Goal: Information Seeking & Learning: Learn about a topic

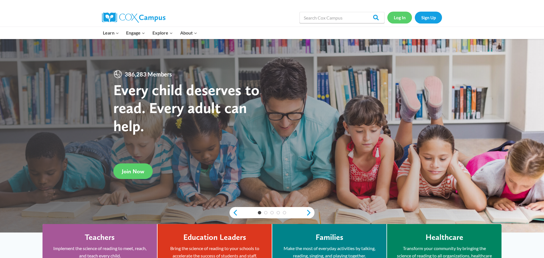
click at [399, 19] on link "Log In" at bounding box center [400, 18] width 25 height 12
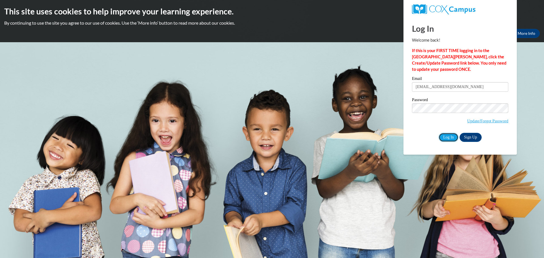
click at [452, 136] on input "Log In" at bounding box center [449, 137] width 20 height 9
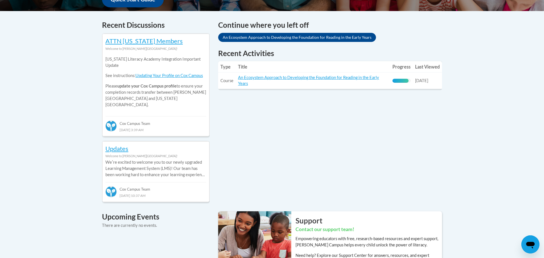
scroll to position [231, 0]
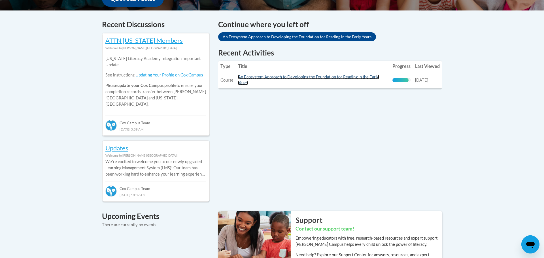
click at [318, 78] on link "An Ecosystem Approach to Developing the Foundation for Reading in the Early Yea…" at bounding box center [308, 80] width 141 height 11
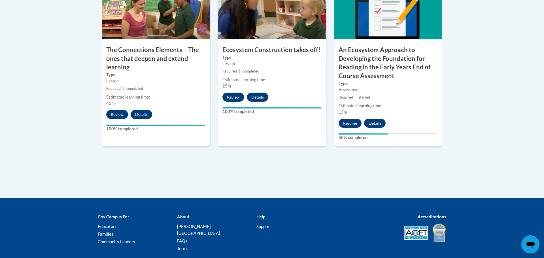
scroll to position [536, 0]
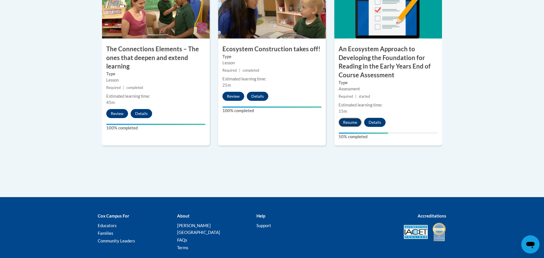
click at [346, 122] on button "Resume" at bounding box center [350, 122] width 23 height 9
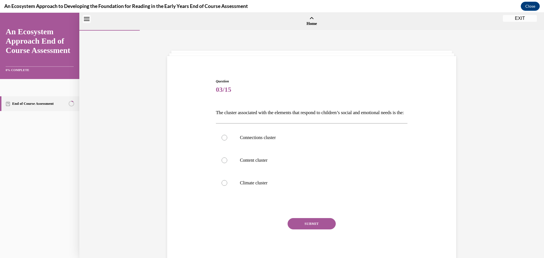
scroll to position [18, 0]
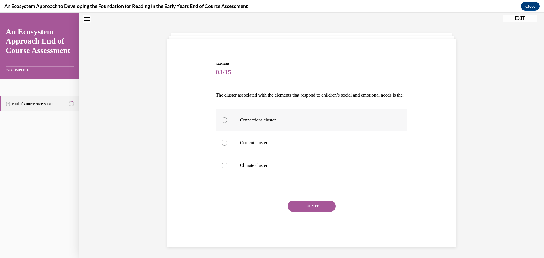
click at [225, 123] on div at bounding box center [225, 120] width 6 height 6
click at [225, 123] on input "Connections cluster" at bounding box center [225, 120] width 6 height 6
radio input "true"
click at [309, 212] on button "SUBMIT" at bounding box center [312, 206] width 48 height 11
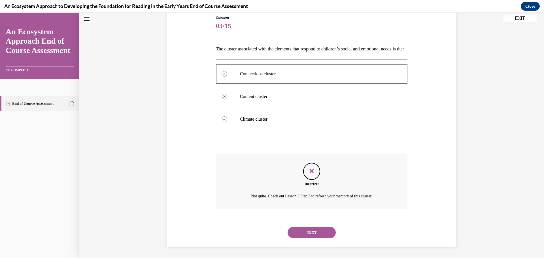
scroll to position [73, 0]
click at [310, 233] on button "NEXT" at bounding box center [312, 232] width 48 height 11
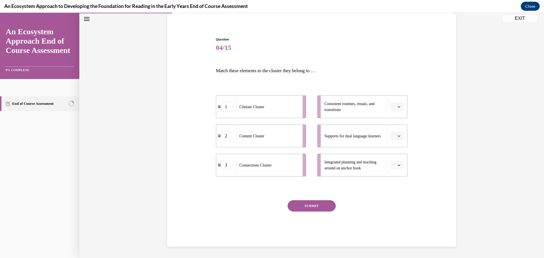
scroll to position [42, 0]
click at [395, 107] on span "Please select an option" at bounding box center [395, 107] width 2 height 6
click at [397, 130] on div "1" at bounding box center [397, 130] width 14 height 11
click at [398, 136] on icon "button" at bounding box center [399, 136] width 3 height 3
click at [399, 166] on div "2" at bounding box center [397, 171] width 14 height 11
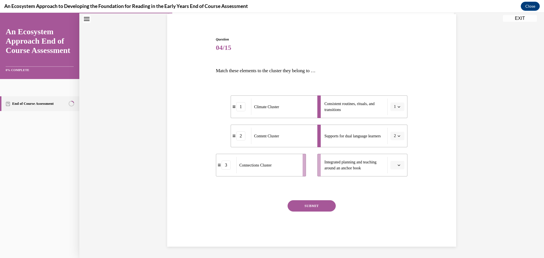
click at [398, 165] on icon "button" at bounding box center [399, 165] width 3 height 3
click at [399, 211] on div "3" at bounding box center [397, 211] width 14 height 11
click at [318, 205] on button "SUBMIT" at bounding box center [312, 205] width 48 height 11
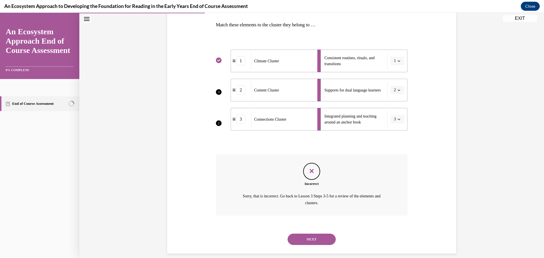
scroll to position [95, 0]
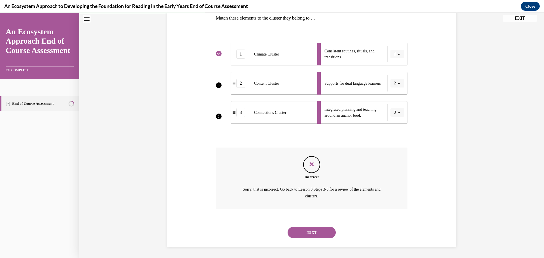
click at [308, 230] on button "NEXT" at bounding box center [312, 232] width 48 height 11
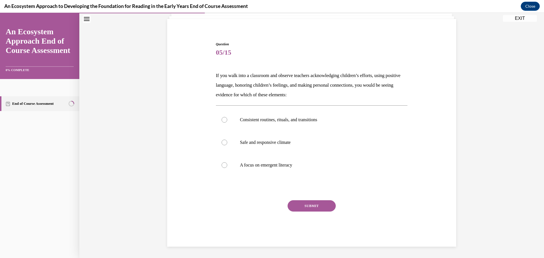
scroll to position [37, 0]
click at [228, 144] on label "Safe and responsive climate" at bounding box center [312, 142] width 192 height 23
click at [227, 144] on input "Safe and responsive climate" at bounding box center [225, 143] width 6 height 6
radio input "true"
click at [306, 210] on button "SUBMIT" at bounding box center [312, 205] width 48 height 11
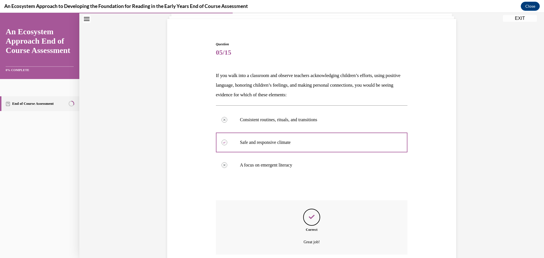
scroll to position [83, 0]
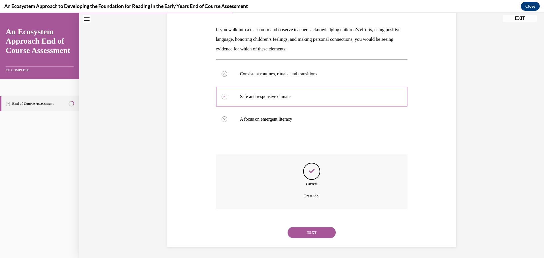
click at [304, 235] on button "NEXT" at bounding box center [312, 232] width 48 height 11
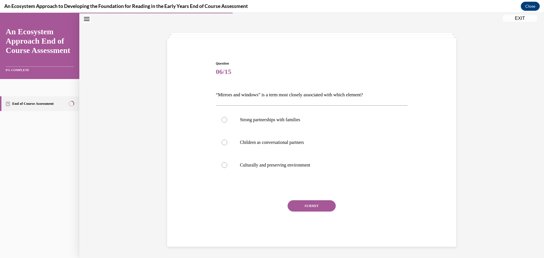
scroll to position [18, 0]
click at [251, 144] on p "Children as conversational partners" at bounding box center [317, 143] width 154 height 6
click at [227, 144] on input "Children as conversational partners" at bounding box center [225, 143] width 6 height 6
radio input "true"
click at [316, 211] on button "SUBMIT" at bounding box center [312, 205] width 48 height 11
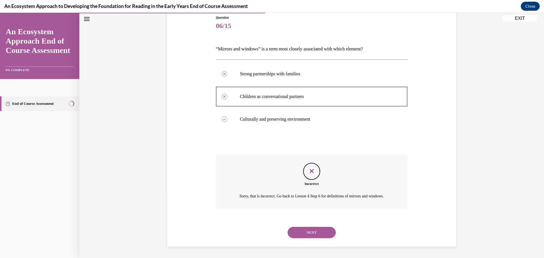
scroll to position [71, 0]
click at [312, 230] on button "NEXT" at bounding box center [312, 232] width 48 height 11
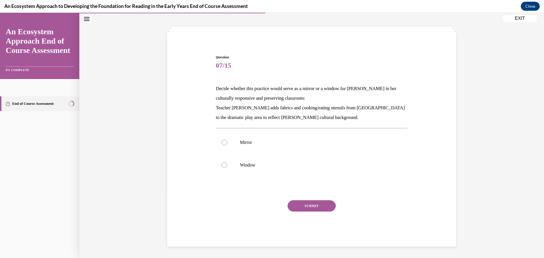
scroll to position [24, 0]
click at [244, 147] on label "Mirror" at bounding box center [312, 142] width 192 height 23
click at [227, 145] on input "Mirror" at bounding box center [225, 143] width 6 height 6
radio input "true"
click at [303, 204] on button "SUBMIT" at bounding box center [312, 205] width 48 height 11
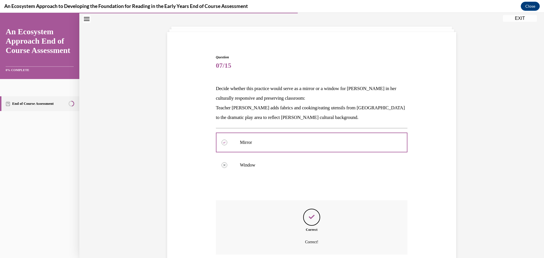
scroll to position [70, 0]
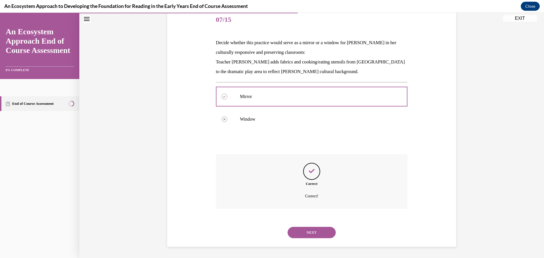
click at [304, 231] on button "NEXT" at bounding box center [312, 232] width 48 height 11
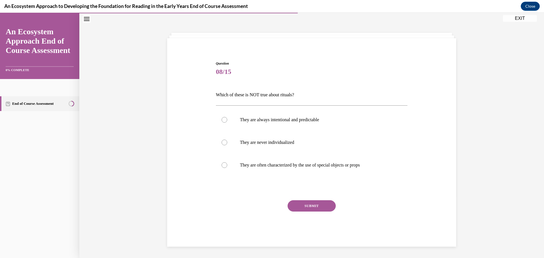
scroll to position [18, 0]
click at [262, 120] on p "They are always intentional and predictable" at bounding box center [317, 120] width 154 height 6
click at [227, 120] on input "They are always intentional and predictable" at bounding box center [225, 120] width 6 height 6
radio input "true"
click at [299, 204] on button "SUBMIT" at bounding box center [312, 205] width 48 height 11
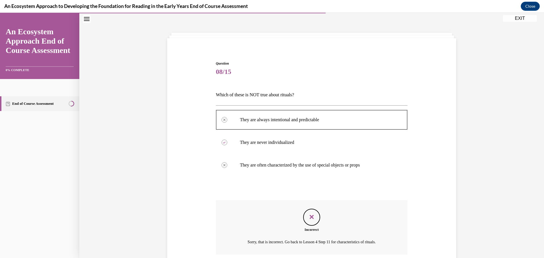
scroll to position [64, 0]
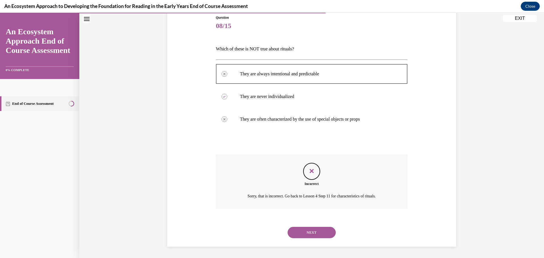
click at [308, 233] on button "NEXT" at bounding box center [312, 232] width 48 height 11
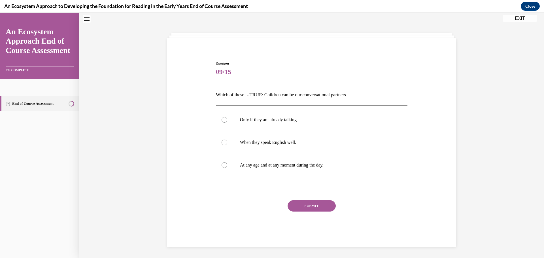
scroll to position [18, 0]
click at [244, 163] on p "At any age and at any moment during the day." at bounding box center [317, 165] width 154 height 6
click at [227, 163] on input "At any age and at any moment during the day." at bounding box center [225, 165] width 6 height 6
radio input "true"
click at [298, 205] on button "SUBMIT" at bounding box center [312, 205] width 48 height 11
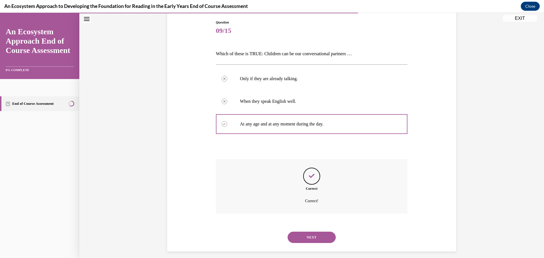
scroll to position [64, 0]
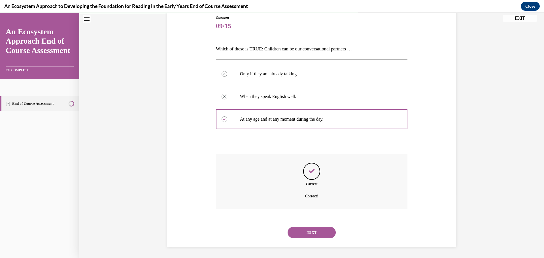
click at [308, 230] on button "NEXT" at bounding box center [312, 232] width 48 height 11
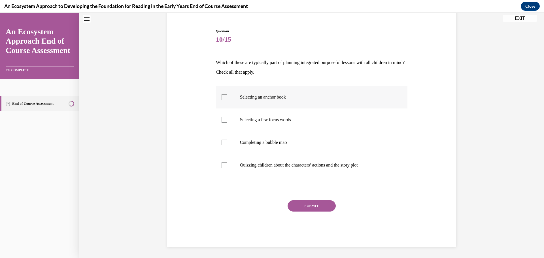
click at [246, 101] on label "Selecting an anchor book" at bounding box center [312, 97] width 192 height 23
click at [227, 100] on input "Selecting an anchor book" at bounding box center [225, 97] width 6 height 6
checkbox input "true"
click at [239, 123] on label "Selecting a few focus words" at bounding box center [312, 120] width 192 height 23
click at [227, 123] on input "Selecting a few focus words" at bounding box center [225, 120] width 6 height 6
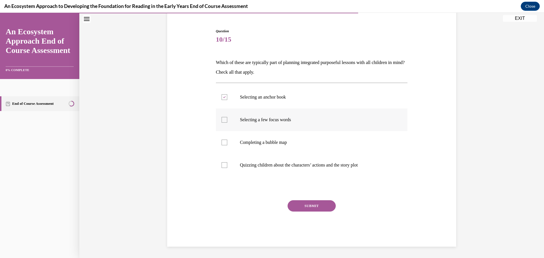
checkbox input "true"
click at [236, 146] on label "Completing a bubble map" at bounding box center [312, 142] width 192 height 23
click at [227, 145] on input "Completing a bubble map" at bounding box center [225, 143] width 6 height 6
checkbox input "true"
click at [303, 204] on button "SUBMIT" at bounding box center [312, 205] width 48 height 11
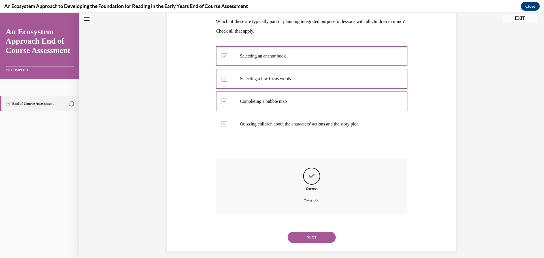
scroll to position [96, 0]
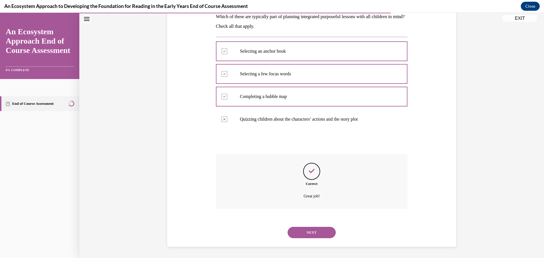
click at [306, 234] on button "NEXT" at bounding box center [312, 232] width 48 height 11
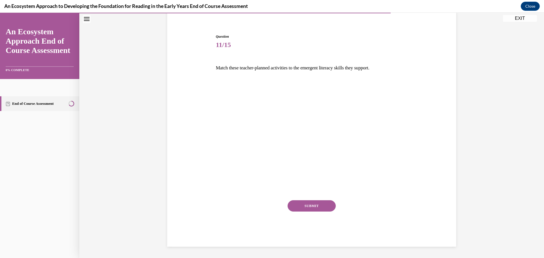
scroll to position [43, 0]
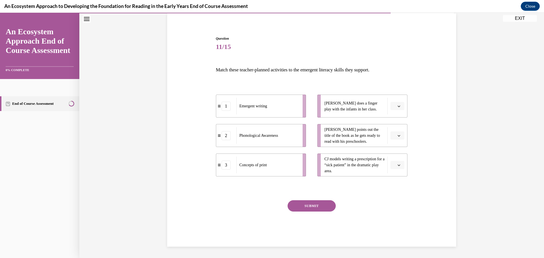
click at [395, 106] on span "Please select an option" at bounding box center [395, 106] width 2 height 6
click at [398, 139] on div "2" at bounding box center [397, 141] width 14 height 11
click at [400, 165] on icon "button" at bounding box center [399, 165] width 3 height 3
click at [401, 186] on div "1" at bounding box center [397, 188] width 14 height 11
click at [400, 137] on icon "button" at bounding box center [399, 135] width 3 height 3
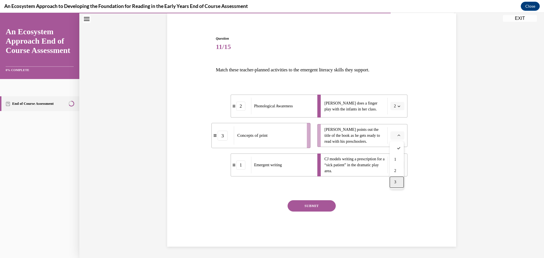
click at [399, 181] on div "3" at bounding box center [397, 182] width 14 height 11
click at [309, 207] on button "SUBMIT" at bounding box center [312, 205] width 48 height 11
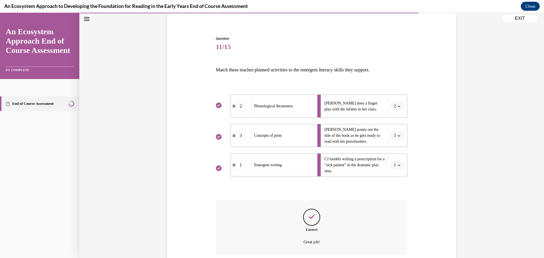
scroll to position [89, 0]
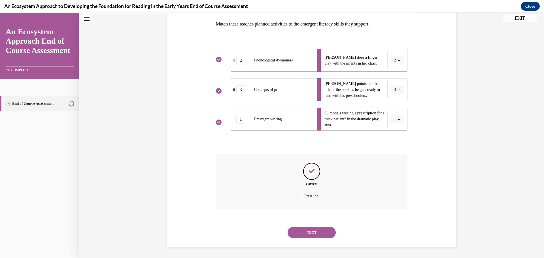
click at [308, 234] on button "NEXT" at bounding box center [312, 232] width 48 height 11
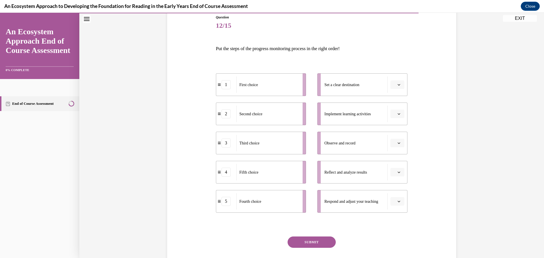
scroll to position [64, 0]
click at [395, 143] on span "Please select an option" at bounding box center [395, 143] width 2 height 6
click at [396, 169] on span "1" at bounding box center [395, 167] width 2 height 5
click at [397, 115] on button "button" at bounding box center [398, 113] width 14 height 9
click at [397, 148] on div "2" at bounding box center [397, 148] width 14 height 11
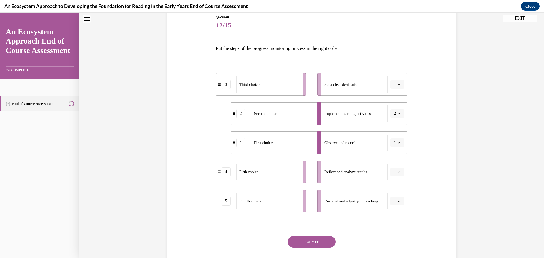
click at [398, 204] on button "button" at bounding box center [398, 201] width 14 height 9
click at [395, 167] on span "3" at bounding box center [395, 166] width 2 height 5
click at [401, 87] on button "button" at bounding box center [398, 84] width 14 height 9
click at [397, 141] on div "4" at bounding box center [397, 142] width 14 height 11
click at [401, 172] on span "button" at bounding box center [399, 172] width 4 height 4
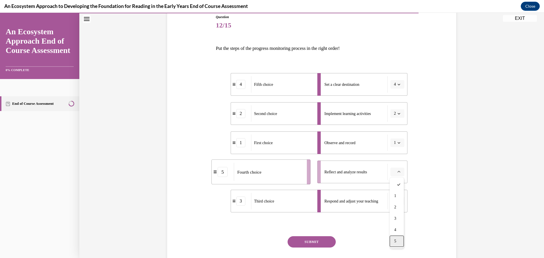
click at [395, 237] on div "5" at bounding box center [397, 241] width 14 height 11
click at [318, 242] on button "SUBMIT" at bounding box center [312, 241] width 48 height 11
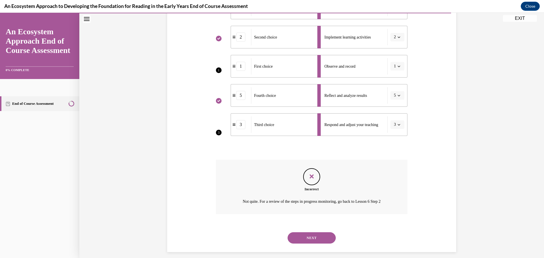
scroll to position [146, 0]
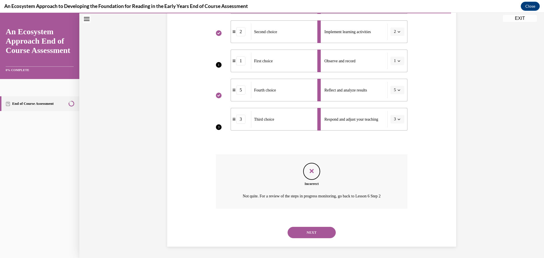
click at [315, 230] on button "NEXT" at bounding box center [312, 232] width 48 height 11
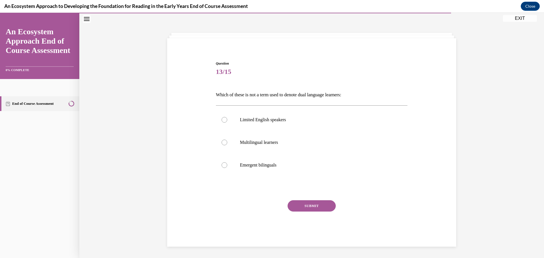
scroll to position [18, 0]
click at [259, 120] on p "Limited English speakers" at bounding box center [317, 120] width 154 height 6
click at [227, 120] on input "Limited English speakers" at bounding box center [225, 120] width 6 height 6
radio input "true"
click at [300, 206] on button "SUBMIT" at bounding box center [312, 205] width 48 height 11
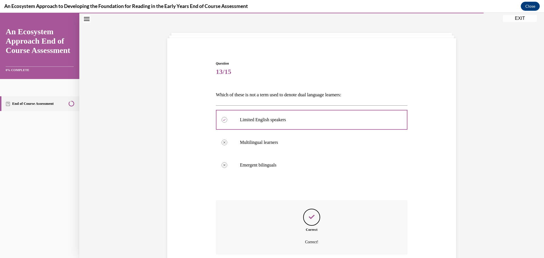
scroll to position [64, 0]
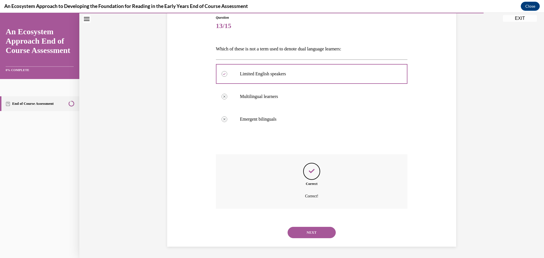
click at [299, 232] on button "NEXT" at bounding box center [312, 232] width 48 height 11
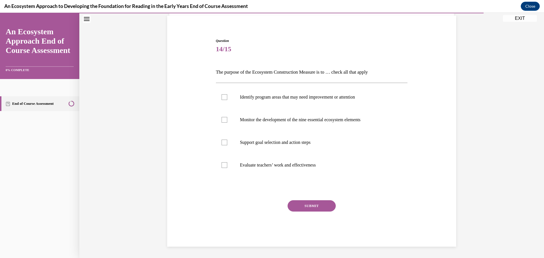
scroll to position [41, 0]
click at [272, 97] on p "Identify program areas that may need improvement or attention" at bounding box center [317, 97] width 154 height 6
click at [227, 97] on input "Identify program areas that may need improvement or attention" at bounding box center [225, 97] width 6 height 6
checkbox input "true"
click at [265, 120] on p "Monitor the development of the nine essential ecosystem elements" at bounding box center [317, 120] width 154 height 6
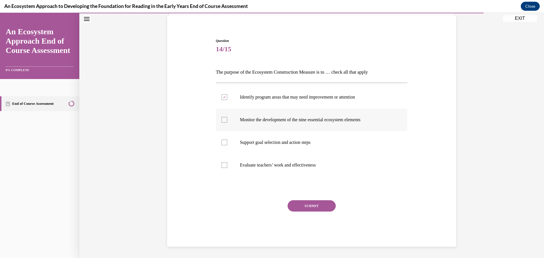
click at [227, 120] on input "Monitor the development of the nine essential ecosystem elements" at bounding box center [225, 120] width 6 height 6
checkbox input "true"
click at [260, 142] on p "Support goal selection and action steps" at bounding box center [317, 143] width 154 height 6
click at [227, 142] on input "Support goal selection and action steps" at bounding box center [225, 143] width 6 height 6
checkbox input "true"
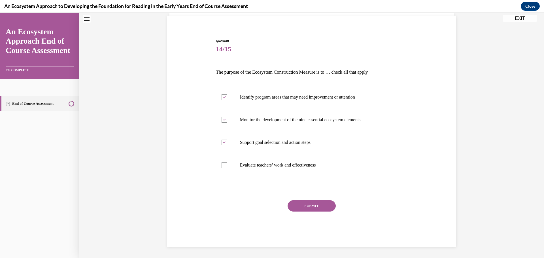
click at [293, 209] on button "SUBMIT" at bounding box center [312, 205] width 48 height 11
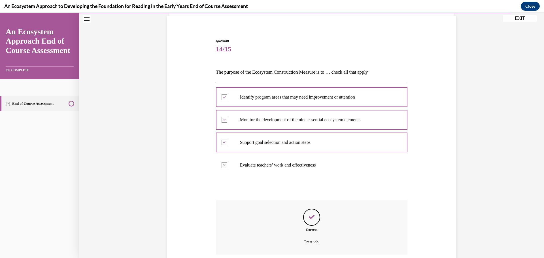
scroll to position [86, 0]
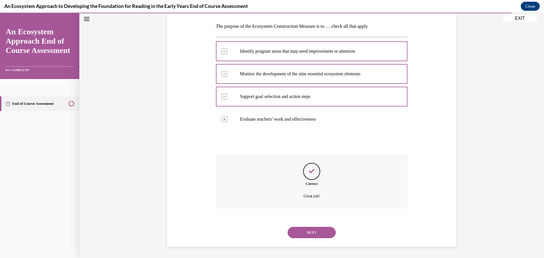
click at [296, 232] on button "NEXT" at bounding box center [312, 232] width 48 height 11
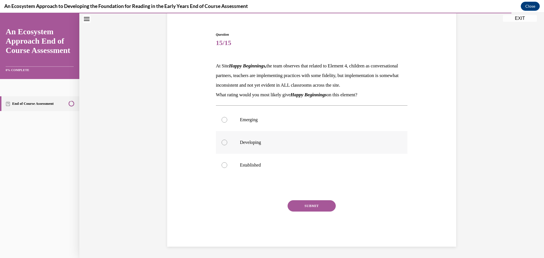
click at [303, 143] on p "Developing" at bounding box center [317, 143] width 154 height 6
click at [227, 143] on input "Developing" at bounding box center [225, 143] width 6 height 6
radio input "true"
click at [299, 207] on button "SUBMIT" at bounding box center [312, 205] width 48 height 11
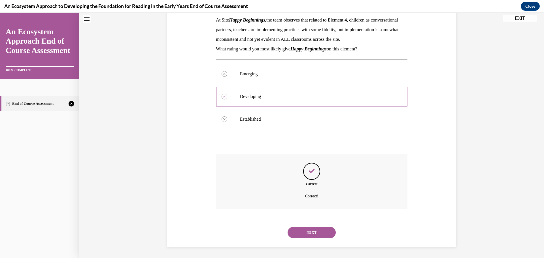
scroll to position [102, 0]
click at [301, 233] on button "NEXT" at bounding box center [312, 232] width 48 height 11
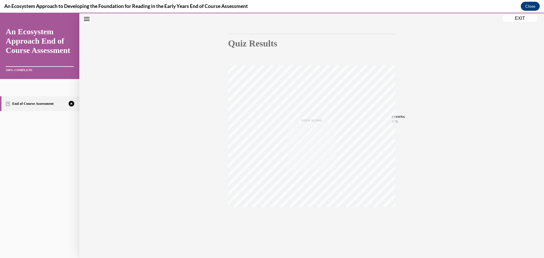
scroll to position [45, 0]
click at [311, 224] on icon "button" at bounding box center [312, 224] width 20 height 6
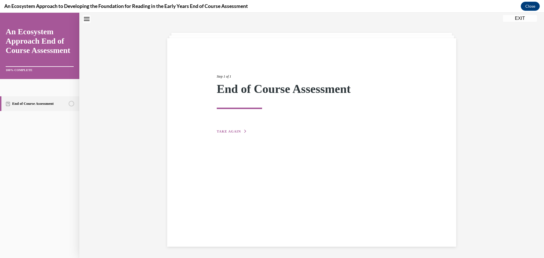
scroll to position [18, 0]
click at [226, 132] on span "TAKE AGAIN" at bounding box center [229, 132] width 24 height 4
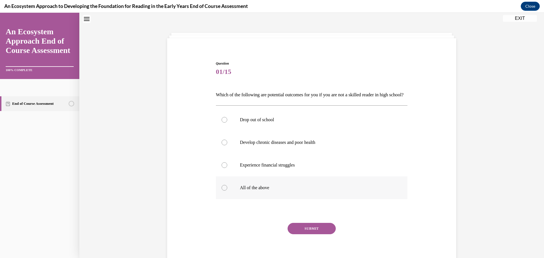
click at [224, 191] on div at bounding box center [225, 188] width 6 height 6
click at [224, 191] on input "All of the above" at bounding box center [225, 188] width 6 height 6
radio input "true"
click at [310, 234] on button "SUBMIT" at bounding box center [312, 228] width 48 height 11
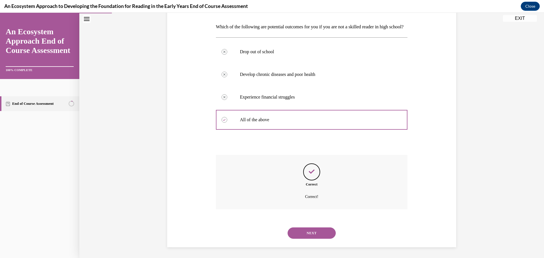
scroll to position [96, 0]
click at [307, 233] on button "NEXT" at bounding box center [312, 232] width 48 height 11
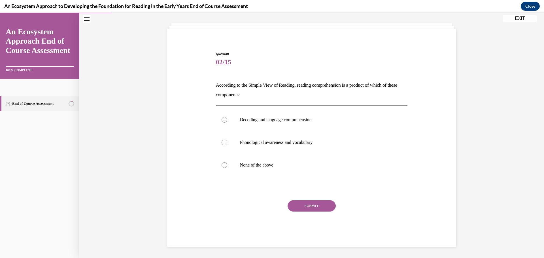
scroll to position [28, 0]
click at [259, 121] on p "Decoding and language comprehension" at bounding box center [317, 120] width 154 height 6
click at [227, 121] on input "Decoding and language comprehension" at bounding box center [225, 120] width 6 height 6
radio input "true"
click at [306, 205] on button "SUBMIT" at bounding box center [312, 205] width 48 height 11
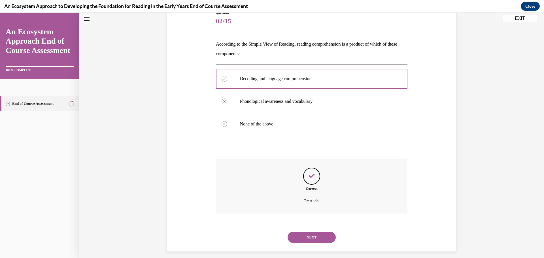
scroll to position [73, 0]
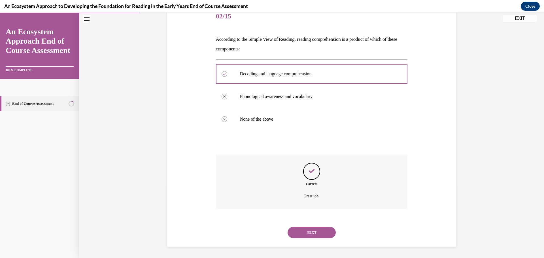
click at [303, 230] on button "NEXT" at bounding box center [312, 232] width 48 height 11
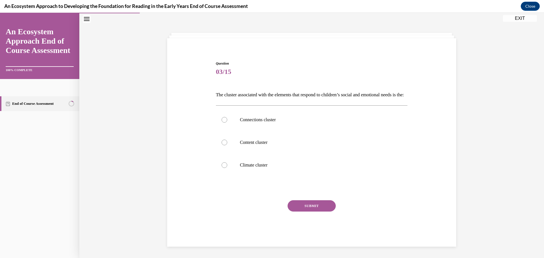
scroll to position [28, 0]
click at [247, 122] on p "Connections cluster" at bounding box center [317, 120] width 154 height 6
click at [227, 122] on input "Connections cluster" at bounding box center [225, 120] width 6 height 6
radio input "true"
click at [295, 205] on button "SUBMIT" at bounding box center [312, 205] width 48 height 11
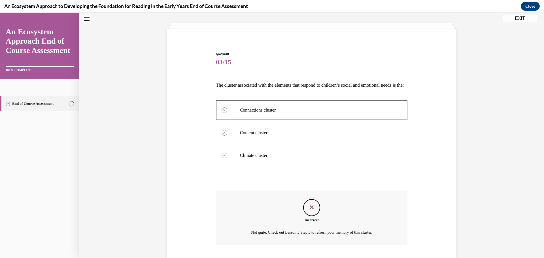
scroll to position [73, 0]
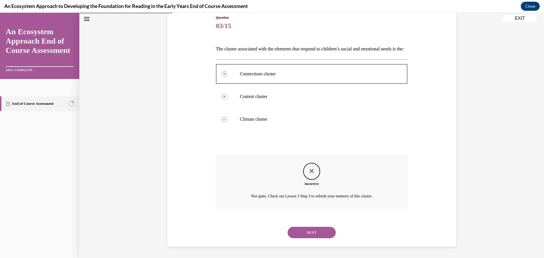
click at [301, 234] on button "NEXT" at bounding box center [312, 232] width 48 height 11
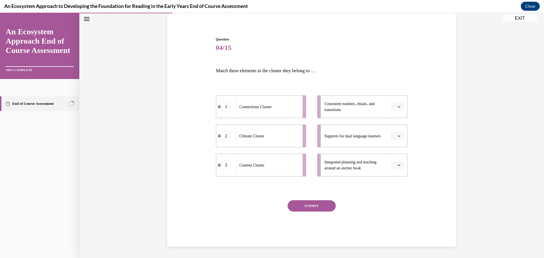
click at [399, 110] on button "button" at bounding box center [398, 107] width 14 height 9
click at [397, 139] on div "2" at bounding box center [397, 142] width 14 height 11
click at [400, 108] on icon "button" at bounding box center [399, 106] width 3 height 3
click at [401, 129] on div "1" at bounding box center [396, 130] width 14 height 11
click at [399, 168] on button "button" at bounding box center [398, 165] width 14 height 9
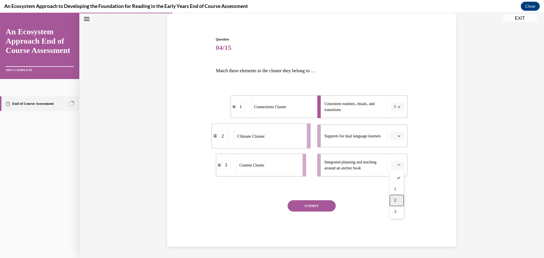
click at [397, 198] on div "2" at bounding box center [397, 200] width 14 height 11
click at [372, 204] on div "SUBMIT" at bounding box center [312, 214] width 192 height 28
click at [326, 208] on button "SUBMIT" at bounding box center [312, 205] width 48 height 11
click at [400, 137] on icon "button" at bounding box center [399, 136] width 3 height 3
click at [397, 181] on div "3" at bounding box center [397, 182] width 14 height 11
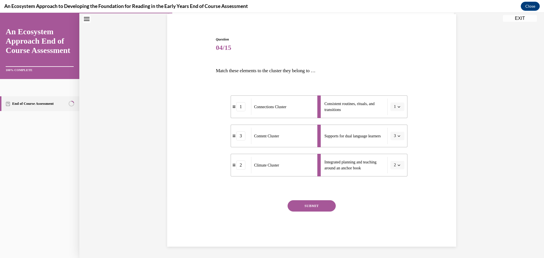
click at [314, 207] on button "SUBMIT" at bounding box center [312, 205] width 48 height 11
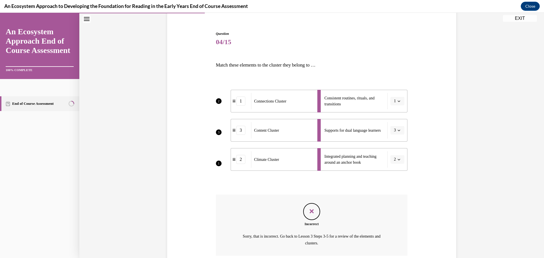
scroll to position [95, 0]
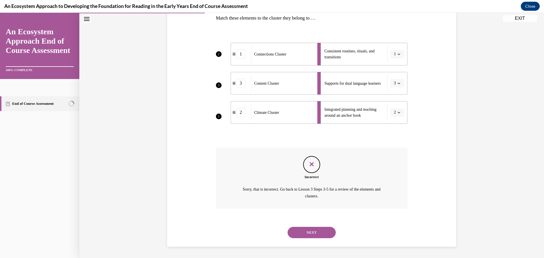
click at [312, 230] on button "NEXT" at bounding box center [312, 232] width 48 height 11
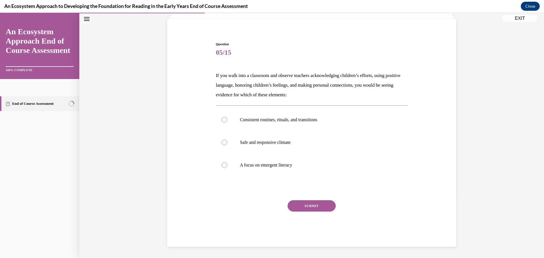
scroll to position [37, 0]
click at [260, 141] on p "Safe and responsive climate" at bounding box center [317, 143] width 154 height 6
click at [227, 141] on input "Safe and responsive climate" at bounding box center [225, 143] width 6 height 6
radio input "true"
click at [298, 205] on button "SUBMIT" at bounding box center [312, 205] width 48 height 11
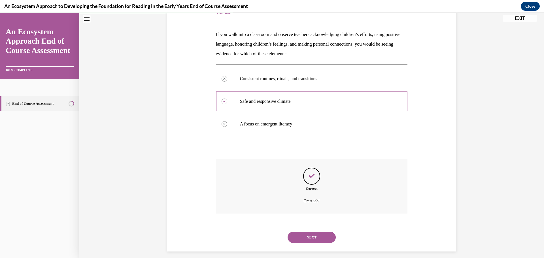
scroll to position [83, 0]
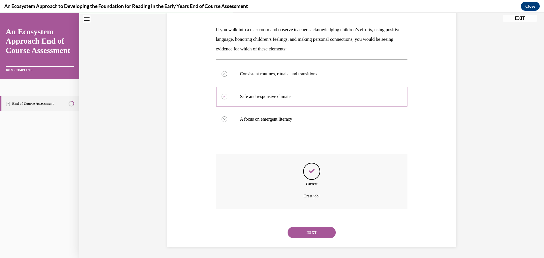
click at [299, 234] on button "NEXT" at bounding box center [312, 232] width 48 height 11
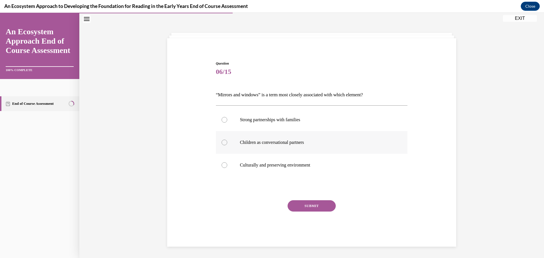
click at [263, 140] on p "Children as conversational partners" at bounding box center [317, 143] width 154 height 6
click at [227, 140] on input "Children as conversational partners" at bounding box center [225, 143] width 6 height 6
radio input "true"
click at [297, 204] on button "SUBMIT" at bounding box center [312, 205] width 48 height 11
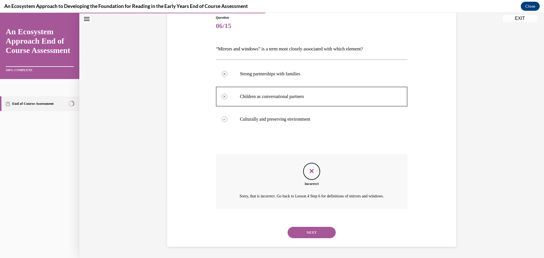
scroll to position [71, 0]
click at [306, 232] on button "NEXT" at bounding box center [312, 232] width 48 height 11
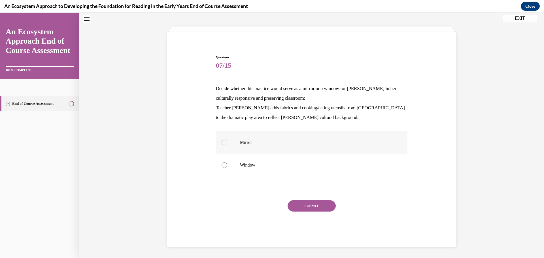
click at [240, 138] on label "Mirror" at bounding box center [312, 142] width 192 height 23
click at [227, 140] on input "Mirror" at bounding box center [225, 143] width 6 height 6
radio input "true"
click at [309, 203] on button "SUBMIT" at bounding box center [312, 205] width 48 height 11
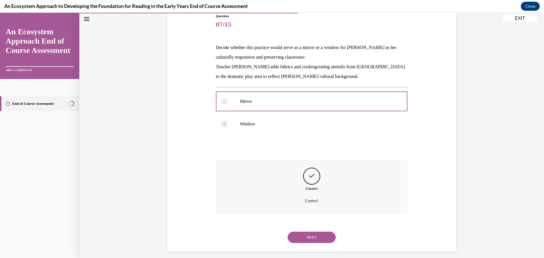
scroll to position [70, 0]
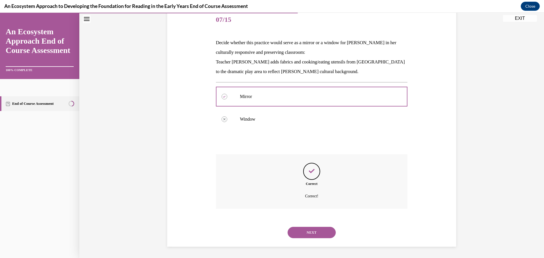
click at [299, 233] on button "NEXT" at bounding box center [312, 232] width 48 height 11
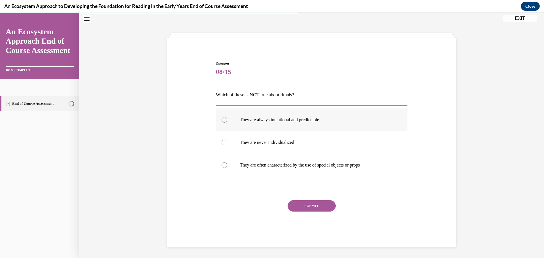
click at [259, 123] on label "They are always intentional and predictable" at bounding box center [312, 120] width 192 height 23
click at [227, 123] on input "They are always intentional and predictable" at bounding box center [225, 120] width 6 height 6
radio input "true"
click at [310, 204] on button "SUBMIT" at bounding box center [312, 205] width 48 height 11
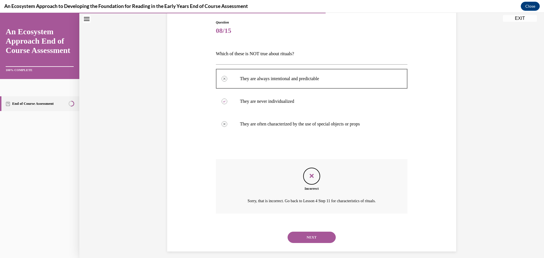
scroll to position [64, 0]
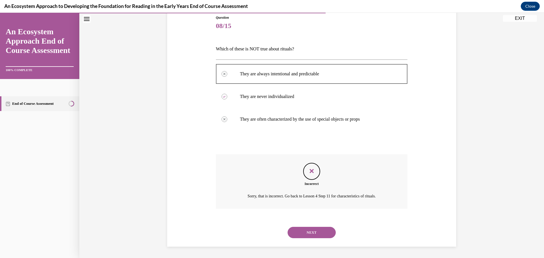
click at [307, 233] on button "NEXT" at bounding box center [312, 232] width 48 height 11
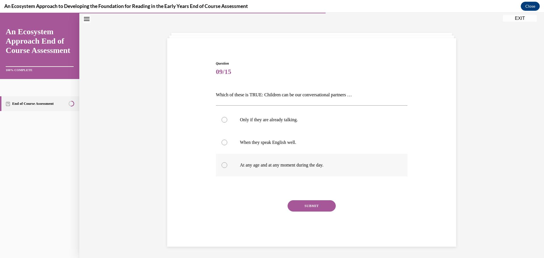
click at [246, 161] on label "At any age and at any moment during the day." at bounding box center [312, 165] width 192 height 23
click at [227, 162] on input "At any age and at any moment during the day." at bounding box center [225, 165] width 6 height 6
radio input "true"
click at [304, 204] on button "SUBMIT" at bounding box center [312, 205] width 48 height 11
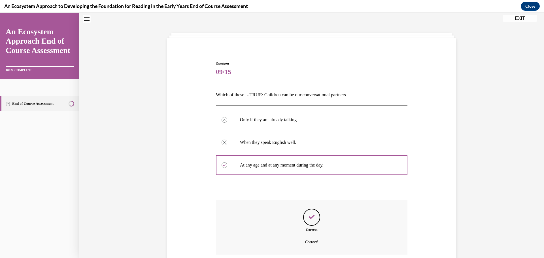
scroll to position [64, 0]
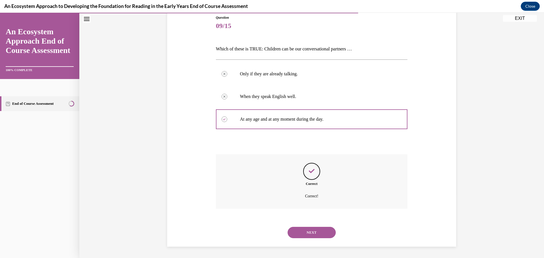
click at [306, 235] on button "NEXT" at bounding box center [312, 232] width 48 height 11
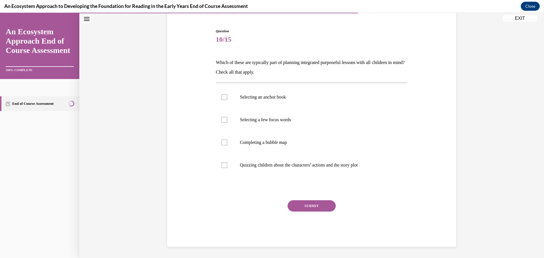
scroll to position [50, 0]
click at [246, 94] on p "Selecting an anchor book" at bounding box center [317, 97] width 154 height 6
click at [227, 94] on input "Selecting an anchor book" at bounding box center [225, 97] width 6 height 6
checkbox input "true"
click at [245, 120] on p "Selecting a few focus words" at bounding box center [317, 120] width 154 height 6
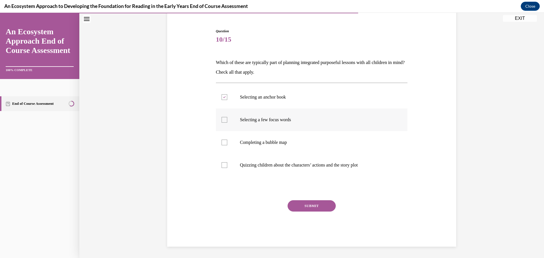
click at [227, 120] on input "Selecting a few focus words" at bounding box center [225, 120] width 6 height 6
checkbox input "true"
click at [243, 142] on p "Completing a bubble map" at bounding box center [317, 143] width 154 height 6
click at [227, 142] on input "Completing a bubble map" at bounding box center [225, 143] width 6 height 6
checkbox input "true"
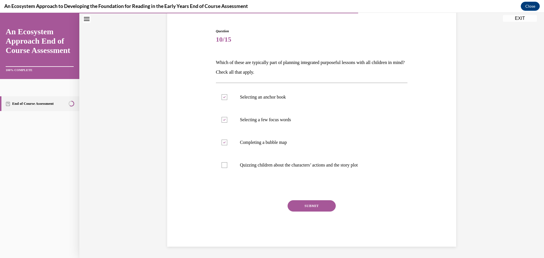
click at [298, 204] on button "SUBMIT" at bounding box center [312, 205] width 48 height 11
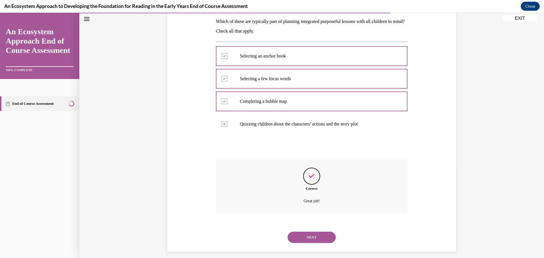
scroll to position [96, 0]
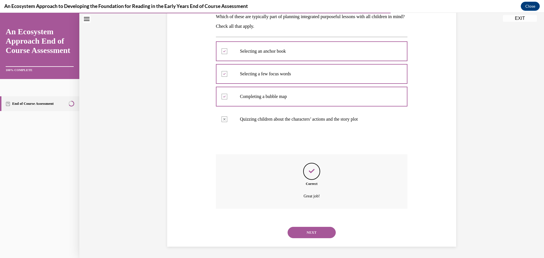
click at [304, 235] on button "NEXT" at bounding box center [312, 232] width 48 height 11
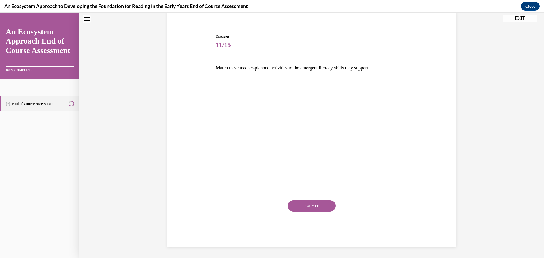
scroll to position [43, 0]
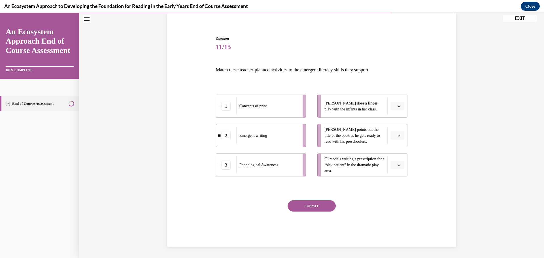
click at [304, 235] on div "SUBMIT NEXT" at bounding box center [312, 223] width 192 height 46
click at [395, 107] on span "Please select an option" at bounding box center [395, 106] width 2 height 6
click at [397, 149] on div "3" at bounding box center [397, 152] width 14 height 11
click at [399, 133] on button "button" at bounding box center [398, 136] width 14 height 9
click at [399, 160] on div "1" at bounding box center [397, 159] width 14 height 11
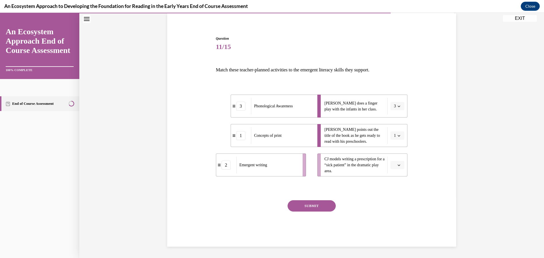
click at [399, 164] on icon "button" at bounding box center [399, 165] width 3 height 3
click at [399, 196] on div "2" at bounding box center [397, 200] width 14 height 11
click at [310, 206] on button "SUBMIT" at bounding box center [312, 205] width 48 height 11
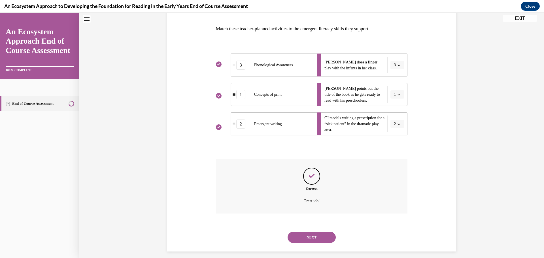
scroll to position [89, 0]
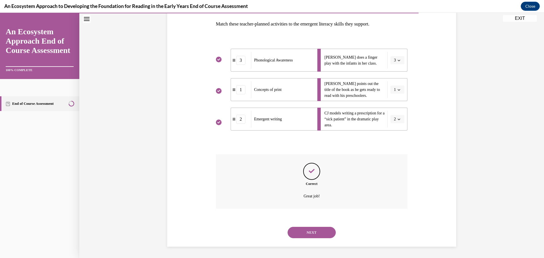
click at [311, 236] on button "NEXT" at bounding box center [312, 232] width 48 height 11
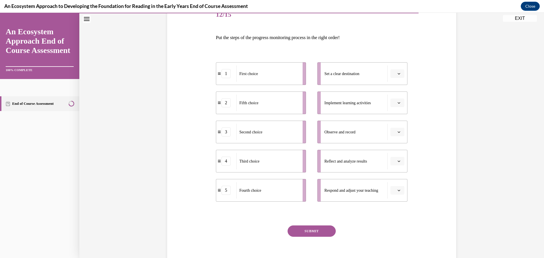
scroll to position [76, 0]
click at [398, 133] on button "button" at bounding box center [398, 131] width 14 height 9
click at [421, 137] on div "Question 12/15 Put the steps of the progress monitoring process in the right or…" at bounding box center [312, 128] width 292 height 285
click at [397, 133] on button "button" at bounding box center [398, 131] width 14 height 9
click at [398, 157] on div "1" at bounding box center [397, 154] width 14 height 11
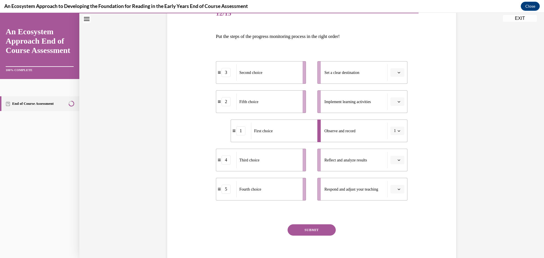
click at [398, 101] on icon "button" at bounding box center [399, 101] width 3 height 3
click at [396, 137] on span "2" at bounding box center [395, 137] width 2 height 5
click at [398, 73] on icon "button" at bounding box center [399, 72] width 3 height 3
click at [397, 108] on div "2" at bounding box center [397, 107] width 14 height 11
click at [400, 191] on span "button" at bounding box center [399, 189] width 4 height 4
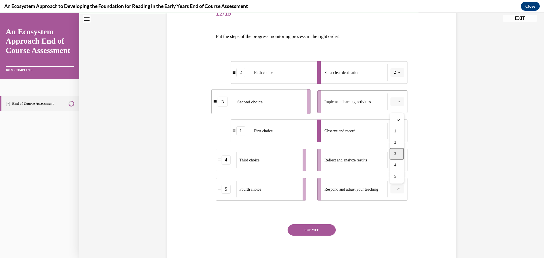
click at [399, 153] on div "3" at bounding box center [397, 153] width 14 height 11
click at [400, 71] on icon "button" at bounding box center [399, 72] width 3 height 3
click at [400, 190] on icon "button" at bounding box center [399, 189] width 3 height 3
click at [434, 190] on div "Question 12/15 Put the steps of the progress monitoring process in the right or…" at bounding box center [312, 128] width 292 height 285
click at [397, 102] on span "button" at bounding box center [399, 102] width 4 height 4
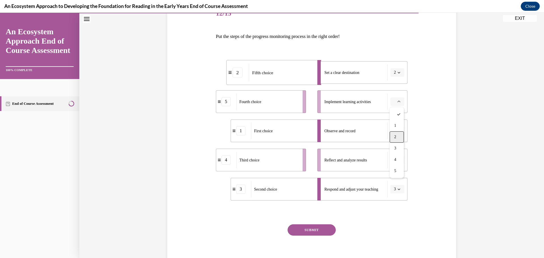
click at [398, 136] on div "2" at bounding box center [397, 137] width 14 height 11
click at [397, 73] on span "button" at bounding box center [399, 73] width 4 height 4
click at [397, 141] on div "5" at bounding box center [397, 141] width 14 height 11
click at [403, 104] on button "2" at bounding box center [398, 102] width 14 height 9
drag, startPoint x: 270, startPoint y: 101, endPoint x: 351, endPoint y: 70, distance: 86.5
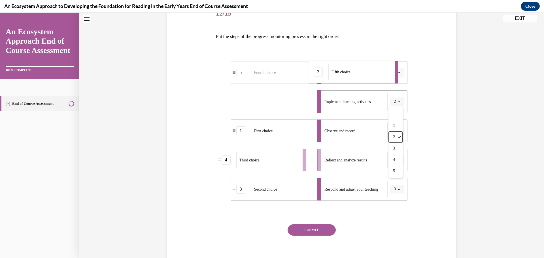
click at [351, 70] on span "Fifth choice" at bounding box center [341, 72] width 19 height 4
click at [401, 73] on span "button" at bounding box center [399, 73] width 4 height 4
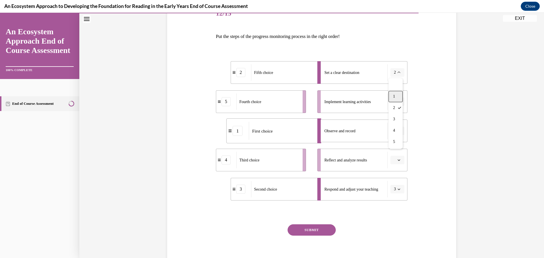
click at [397, 94] on div "1" at bounding box center [396, 96] width 14 height 11
click at [401, 102] on icon "button" at bounding box center [399, 101] width 3 height 3
click at [399, 124] on div "1" at bounding box center [397, 125] width 14 height 11
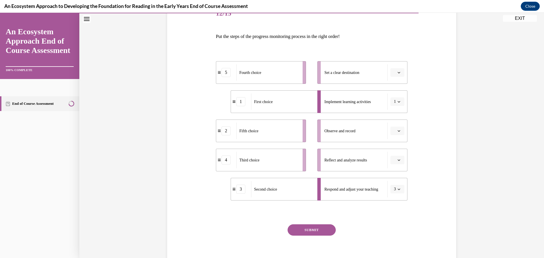
click at [399, 189] on icon "button" at bounding box center [399, 189] width 3 height 1
click at [395, 132] on span "1" at bounding box center [394, 131] width 2 height 5
click at [400, 190] on icon "button" at bounding box center [399, 189] width 3 height 3
click at [397, 133] on div "1" at bounding box center [396, 131] width 14 height 11
click at [291, 190] on div "First choice" at bounding box center [282, 189] width 63 height 16
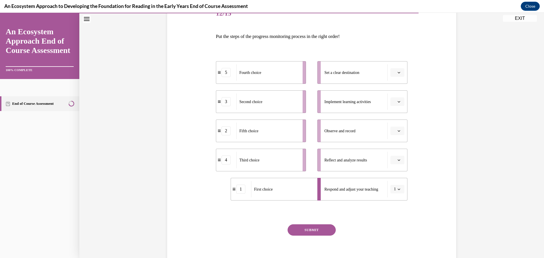
click at [232, 225] on div "SUBMIT" at bounding box center [312, 239] width 192 height 28
click at [397, 130] on span "button" at bounding box center [399, 131] width 4 height 4
click at [396, 155] on span "1" at bounding box center [395, 155] width 2 height 5
click at [401, 103] on icon "button" at bounding box center [399, 101] width 3 height 3
click at [399, 136] on div "2" at bounding box center [397, 137] width 14 height 11
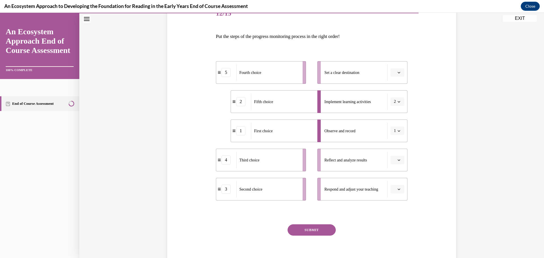
click at [400, 103] on span "button" at bounding box center [399, 102] width 4 height 4
click at [399, 126] on div "1" at bounding box center [396, 125] width 14 height 11
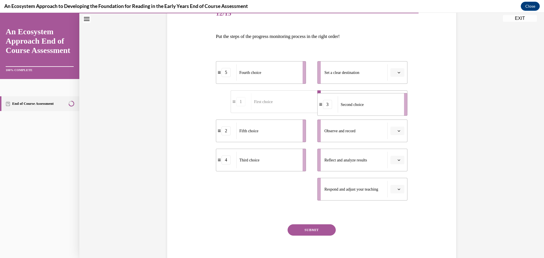
drag, startPoint x: 272, startPoint y: 189, endPoint x: 374, endPoint y: 104, distance: 132.0
click at [374, 104] on div "Second choice" at bounding box center [369, 104] width 63 height 16
click at [399, 132] on icon "button" at bounding box center [399, 131] width 3 height 3
click at [397, 153] on div "1" at bounding box center [397, 154] width 14 height 11
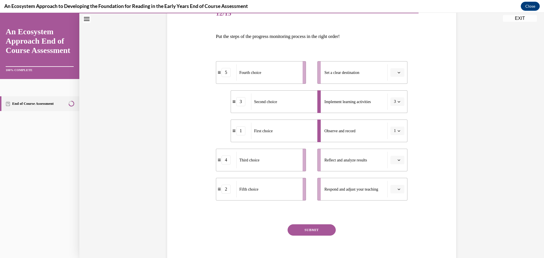
click at [400, 190] on icon "button" at bounding box center [399, 189] width 3 height 3
click at [399, 154] on div "3" at bounding box center [397, 153] width 14 height 11
click at [399, 154] on li "Reflect and analyze results" at bounding box center [363, 160] width 90 height 23
click at [428, 202] on div "Question 12/15 Put the steps of the progress monitoring process in the right or…" at bounding box center [312, 128] width 292 height 285
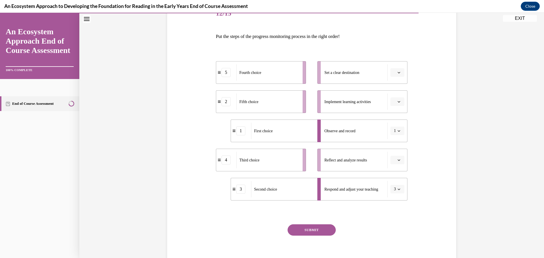
click at [398, 104] on button "button" at bounding box center [398, 102] width 14 height 9
click at [397, 158] on div "4" at bounding box center [397, 159] width 14 height 11
click at [397, 77] on button "button" at bounding box center [398, 72] width 14 height 9
click at [397, 138] on div "5" at bounding box center [397, 141] width 14 height 11
click at [399, 160] on icon "button" at bounding box center [399, 160] width 3 height 3
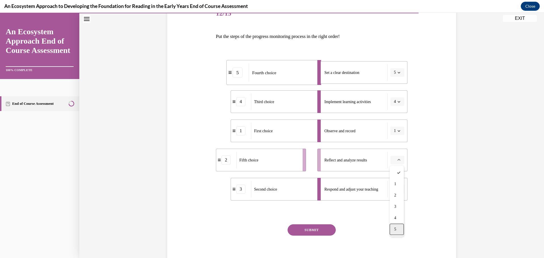
click at [398, 228] on div "5" at bounding box center [397, 229] width 14 height 11
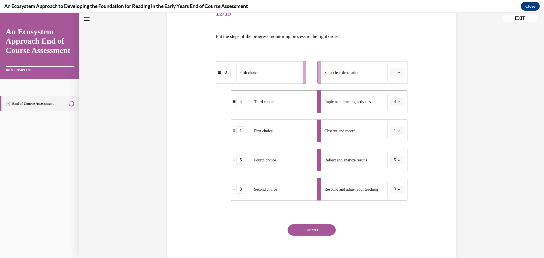
click at [398, 72] on icon "button" at bounding box center [399, 72] width 3 height 3
click at [399, 141] on div "5" at bounding box center [397, 141] width 14 height 11
click at [401, 162] on button "button" at bounding box center [398, 160] width 14 height 9
click at [399, 192] on div "2" at bounding box center [397, 195] width 14 height 11
click at [320, 232] on button "SUBMIT" at bounding box center [312, 230] width 48 height 11
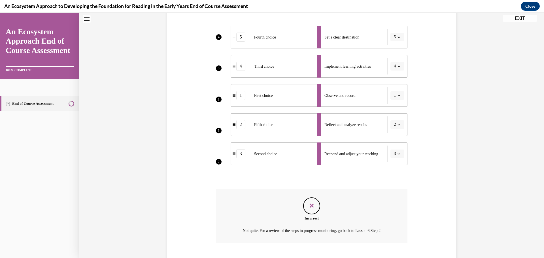
scroll to position [146, 0]
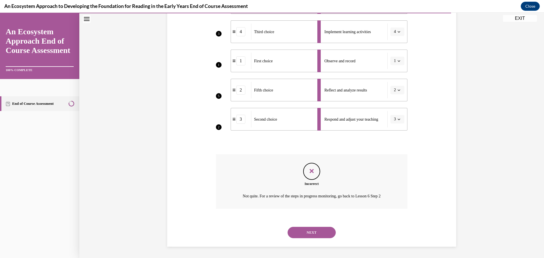
click at [314, 233] on button "NEXT" at bounding box center [312, 232] width 48 height 11
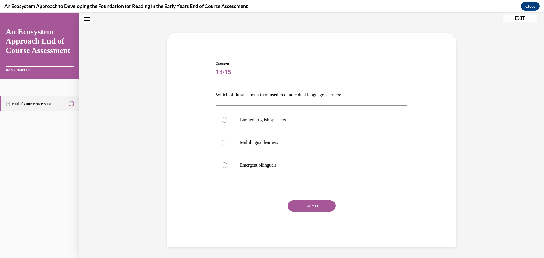
scroll to position [18, 0]
click at [277, 123] on label "Limited English speakers" at bounding box center [312, 120] width 192 height 23
click at [227, 123] on input "Limited English speakers" at bounding box center [225, 120] width 6 height 6
radio input "true"
click at [301, 205] on button "SUBMIT" at bounding box center [312, 205] width 48 height 11
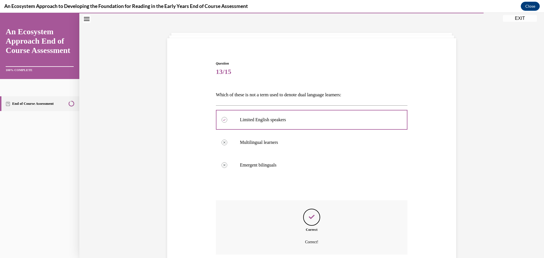
scroll to position [64, 0]
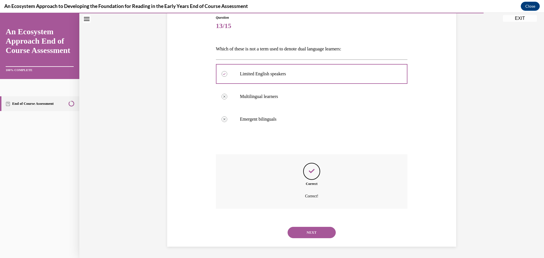
click at [304, 236] on button "NEXT" at bounding box center [312, 232] width 48 height 11
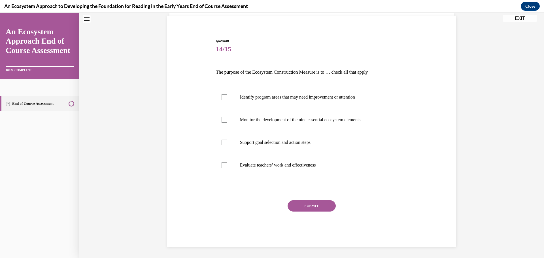
scroll to position [41, 0]
click at [235, 143] on label "Support goal selection and action steps" at bounding box center [312, 142] width 192 height 23
click at [227, 143] on input "Support goal selection and action steps" at bounding box center [225, 143] width 6 height 6
checkbox input "true"
click at [233, 123] on label "Monitor the development of the nine essential ecosystem elements" at bounding box center [312, 120] width 192 height 23
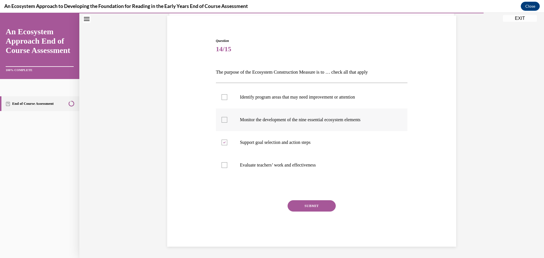
click at [227, 123] on input "Monitor the development of the nine essential ecosystem elements" at bounding box center [225, 120] width 6 height 6
checkbox input "true"
click at [232, 97] on label "Identify program areas that may need improvement or attention" at bounding box center [312, 97] width 192 height 23
click at [227, 97] on input "Identify program areas that may need improvement or attention" at bounding box center [225, 97] width 6 height 6
checkbox input "true"
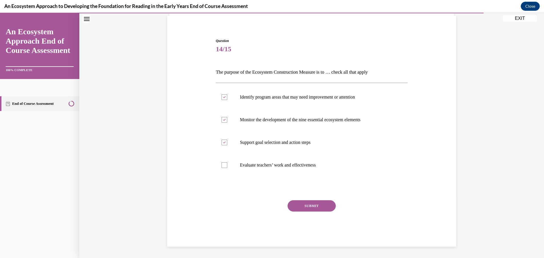
click at [297, 205] on button "SUBMIT" at bounding box center [312, 205] width 48 height 11
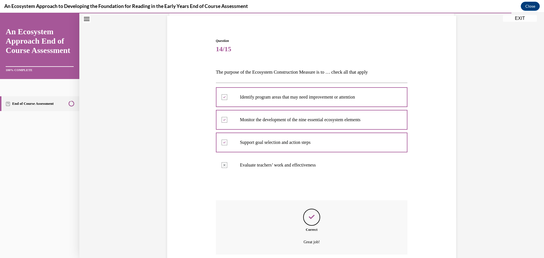
scroll to position [86, 0]
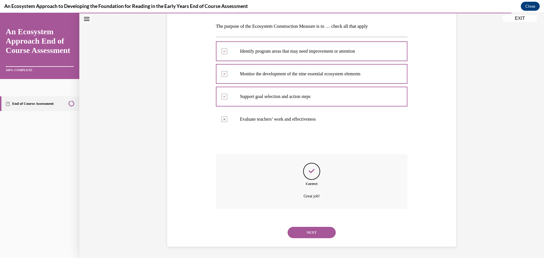
click at [303, 234] on button "NEXT" at bounding box center [312, 232] width 48 height 11
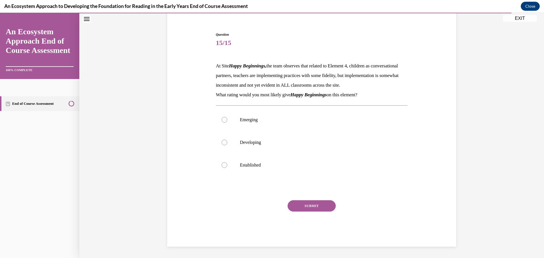
scroll to position [56, 0]
click at [240, 138] on label "Developing" at bounding box center [312, 142] width 192 height 23
click at [227, 140] on input "Developing" at bounding box center [225, 143] width 6 height 6
radio input "true"
click at [307, 208] on button "SUBMIT" at bounding box center [312, 205] width 48 height 11
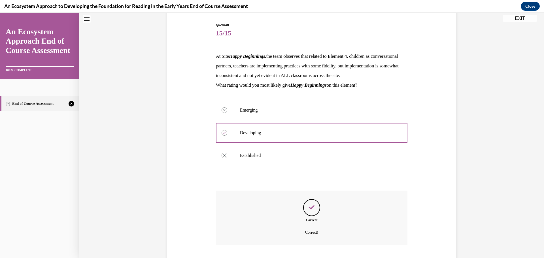
scroll to position [102, 0]
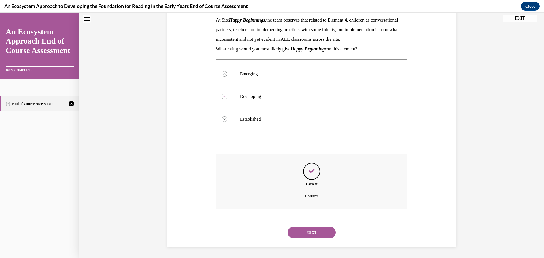
click at [305, 230] on button "NEXT" at bounding box center [312, 232] width 48 height 11
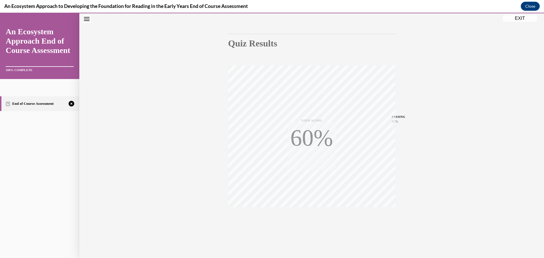
scroll to position [45, 0]
click at [313, 218] on div "TAKE AGAIN" at bounding box center [312, 219] width 20 height 13
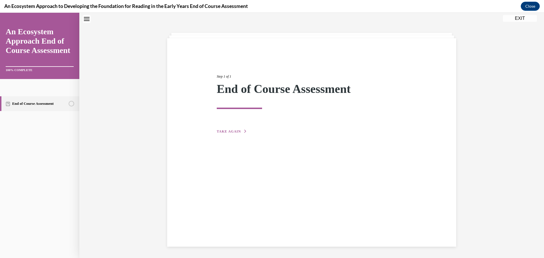
scroll to position [18, 0]
click at [236, 131] on span "TAKE AGAIN" at bounding box center [229, 132] width 24 height 4
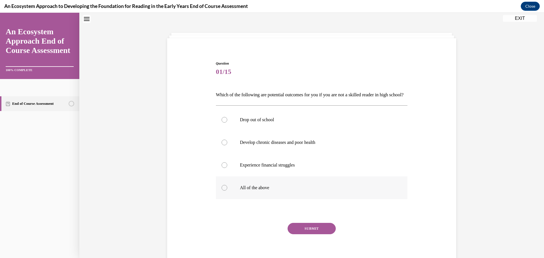
click at [226, 199] on label "All of the above" at bounding box center [312, 188] width 192 height 23
click at [226, 191] on input "All of the above" at bounding box center [225, 188] width 6 height 6
radio input "true"
click at [297, 234] on button "SUBMIT" at bounding box center [312, 228] width 48 height 11
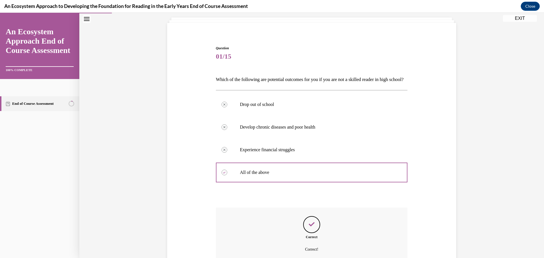
scroll to position [96, 0]
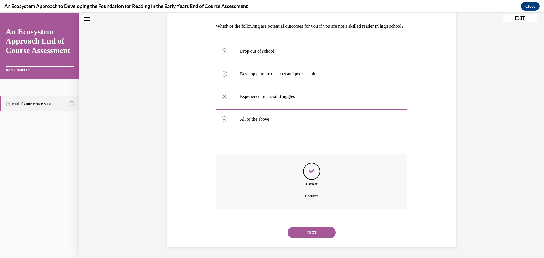
click at [298, 229] on button "NEXT" at bounding box center [312, 232] width 48 height 11
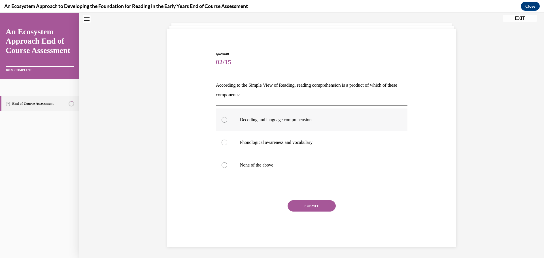
click at [241, 122] on label "Decoding and language comprehension" at bounding box center [312, 120] width 192 height 23
click at [227, 122] on input "Decoding and language comprehension" at bounding box center [225, 120] width 6 height 6
radio input "true"
click at [303, 203] on button "SUBMIT" at bounding box center [312, 205] width 48 height 11
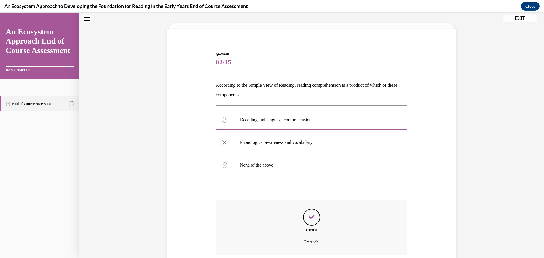
scroll to position [73, 0]
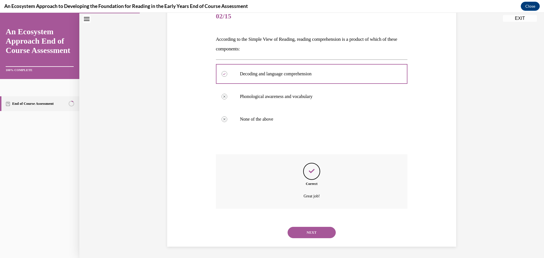
click at [301, 229] on button "NEXT" at bounding box center [312, 232] width 48 height 11
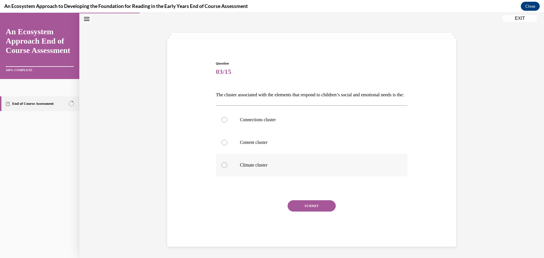
click at [242, 168] on p "Climate cluster" at bounding box center [317, 165] width 154 height 6
click at [227, 168] on input "Climate cluster" at bounding box center [225, 165] width 6 height 6
radio input "true"
click at [297, 203] on button "SUBMIT" at bounding box center [312, 205] width 48 height 11
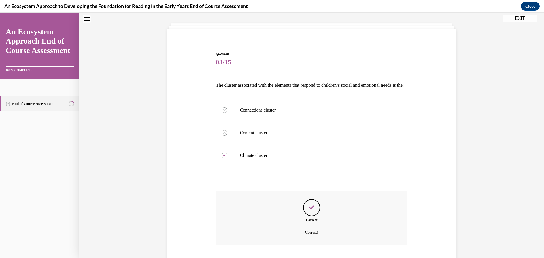
scroll to position [73, 0]
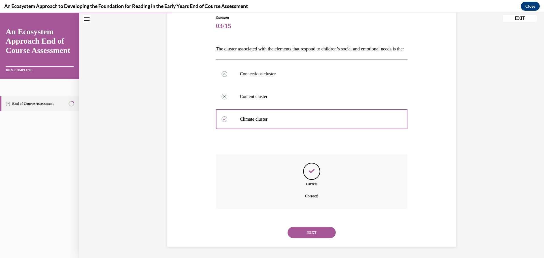
click at [305, 231] on button "NEXT" at bounding box center [312, 232] width 48 height 11
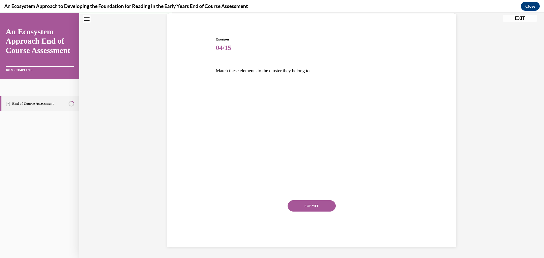
scroll to position [42, 0]
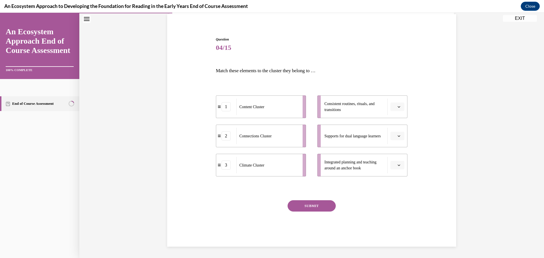
click at [397, 165] on button "button" at bounding box center [398, 165] width 14 height 9
click at [396, 187] on span "1" at bounding box center [395, 189] width 2 height 5
click at [397, 137] on button "button" at bounding box center [398, 136] width 14 height 9
click at [397, 167] on div "2" at bounding box center [397, 171] width 14 height 11
click at [394, 107] on span "Please select an option" at bounding box center [395, 107] width 2 height 6
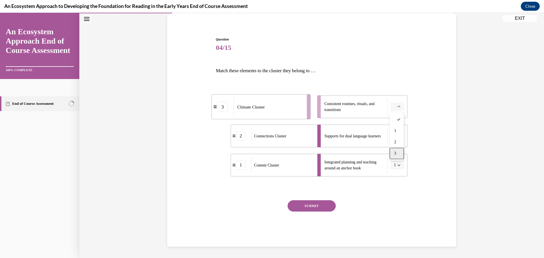
click at [399, 152] on div "3" at bounding box center [397, 153] width 14 height 11
click at [325, 204] on button "SUBMIT" at bounding box center [312, 205] width 48 height 11
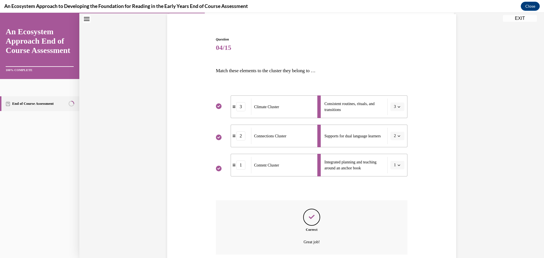
scroll to position [88, 0]
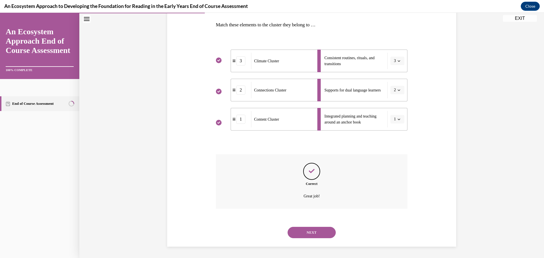
click at [312, 232] on button "NEXT" at bounding box center [312, 232] width 48 height 11
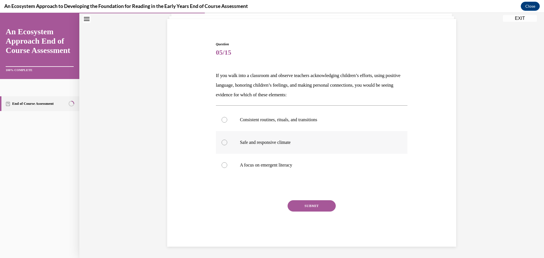
click at [247, 142] on p "Safe and responsive climate" at bounding box center [317, 143] width 154 height 6
click at [227, 142] on input "Safe and responsive climate" at bounding box center [225, 143] width 6 height 6
radio input "true"
click at [299, 202] on button "SUBMIT" at bounding box center [312, 205] width 48 height 11
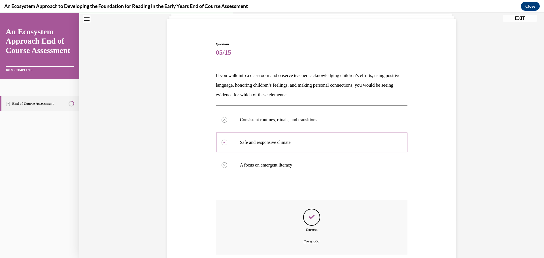
scroll to position [83, 0]
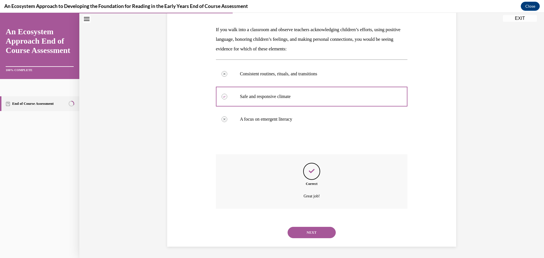
click at [303, 229] on button "NEXT" at bounding box center [312, 232] width 48 height 11
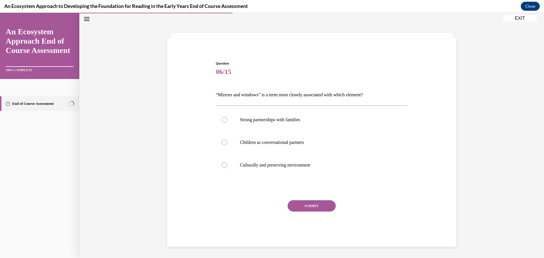
scroll to position [18, 0]
click at [249, 147] on label "Children as conversational partners" at bounding box center [312, 142] width 192 height 23
click at [227, 145] on input "Children as conversational partners" at bounding box center [225, 143] width 6 height 6
radio input "true"
click at [297, 205] on button "SUBMIT" at bounding box center [312, 205] width 48 height 11
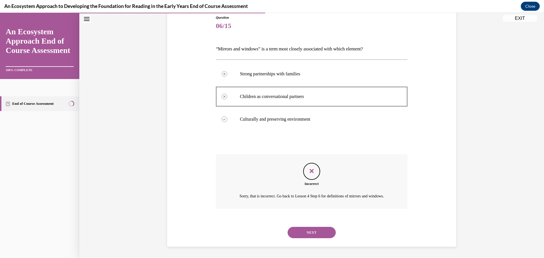
scroll to position [71, 0]
click at [302, 234] on button "NEXT" at bounding box center [312, 232] width 48 height 11
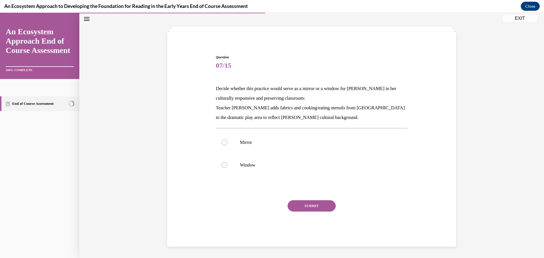
scroll to position [24, 0]
click at [246, 143] on p "Mirror" at bounding box center [317, 143] width 154 height 6
click at [227, 143] on input "Mirror" at bounding box center [225, 143] width 6 height 6
radio input "true"
click at [307, 206] on button "SUBMIT" at bounding box center [312, 205] width 48 height 11
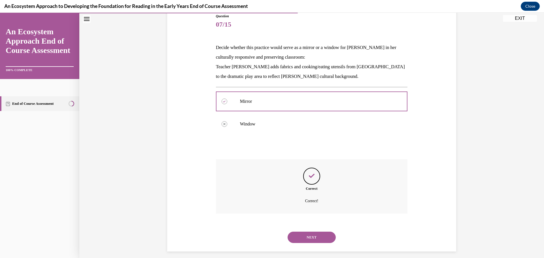
scroll to position [70, 0]
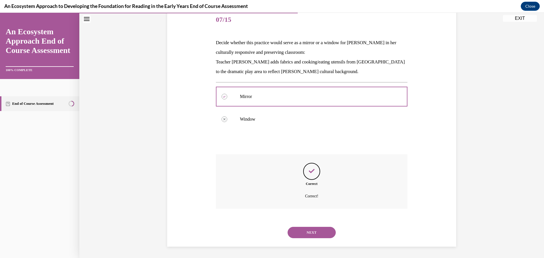
click at [308, 232] on button "NEXT" at bounding box center [312, 232] width 48 height 11
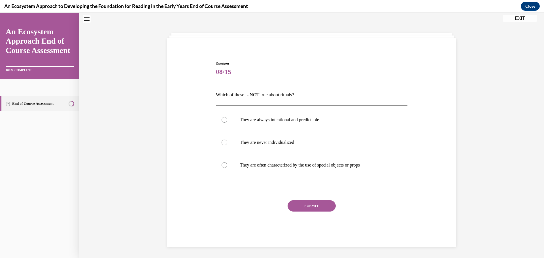
scroll to position [18, 0]
click at [231, 122] on label "They are always intentional and predictable" at bounding box center [312, 120] width 192 height 23
click at [227, 122] on input "They are always intentional and predictable" at bounding box center [225, 120] width 6 height 6
radio input "true"
click at [298, 204] on button "SUBMIT" at bounding box center [312, 205] width 48 height 11
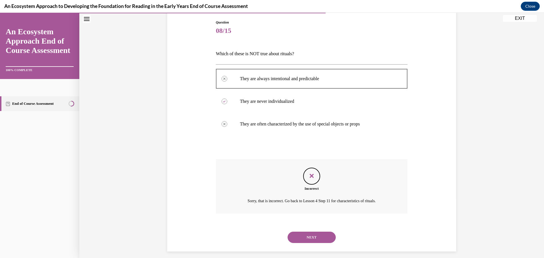
scroll to position [64, 0]
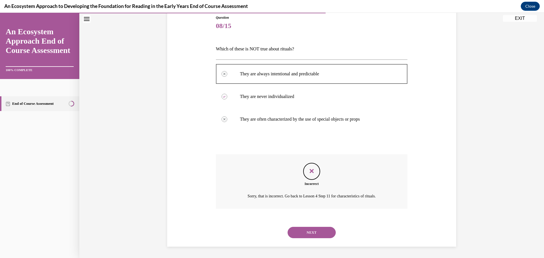
click at [301, 221] on div "NEXT" at bounding box center [312, 232] width 192 height 23
click at [300, 229] on button "NEXT" at bounding box center [312, 232] width 48 height 11
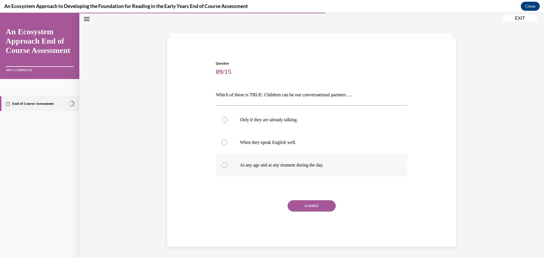
click at [244, 163] on p "At any age and at any moment during the day." at bounding box center [317, 165] width 154 height 6
click at [227, 163] on input "At any age and at any moment during the day." at bounding box center [225, 165] width 6 height 6
radio input "true"
click at [300, 205] on button "SUBMIT" at bounding box center [312, 205] width 48 height 11
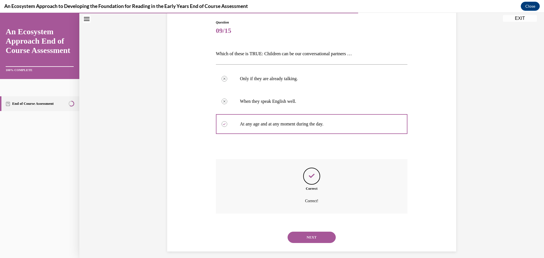
scroll to position [64, 0]
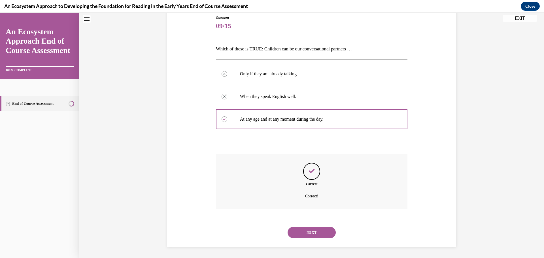
click at [302, 229] on button "NEXT" at bounding box center [312, 232] width 48 height 11
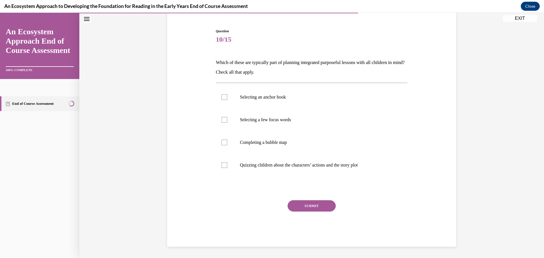
scroll to position [50, 0]
click at [243, 139] on label "Completing a bubble map" at bounding box center [312, 142] width 192 height 23
click at [227, 140] on input "Completing a bubble map" at bounding box center [225, 143] width 6 height 6
checkbox input "true"
click at [244, 115] on label "Selecting a few focus words" at bounding box center [312, 120] width 192 height 23
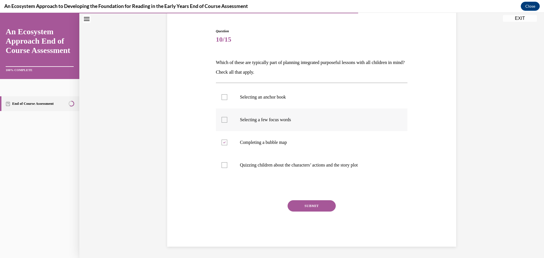
click at [227, 117] on input "Selecting a few focus words" at bounding box center [225, 120] width 6 height 6
checkbox input "true"
click at [243, 102] on label "Selecting an anchor book" at bounding box center [312, 97] width 192 height 23
click at [227, 100] on input "Selecting an anchor book" at bounding box center [225, 97] width 6 height 6
checkbox input "true"
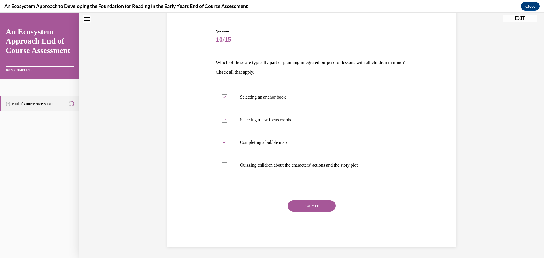
click at [298, 205] on button "SUBMIT" at bounding box center [312, 205] width 48 height 11
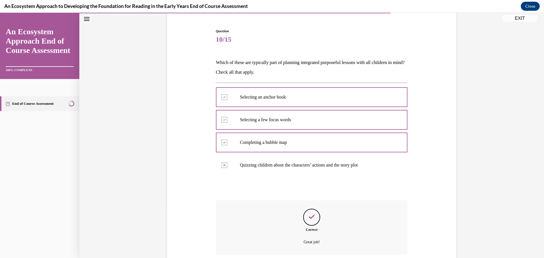
scroll to position [96, 0]
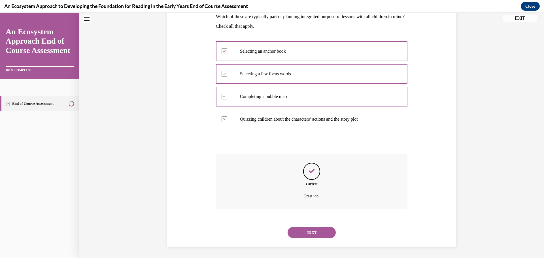
click at [295, 234] on button "NEXT" at bounding box center [312, 232] width 48 height 11
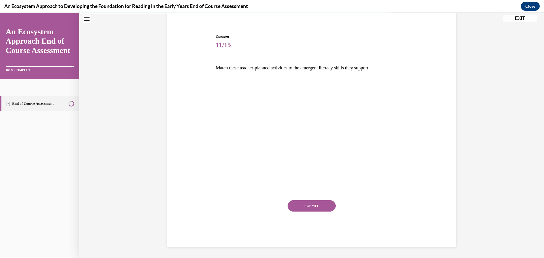
scroll to position [43, 0]
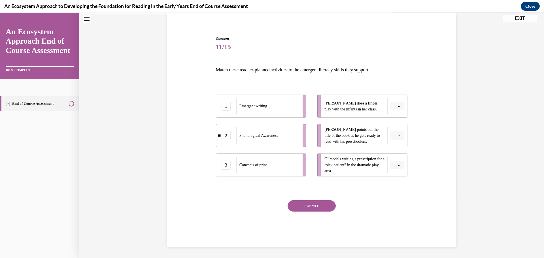
click at [401, 165] on button "button" at bounding box center [398, 165] width 14 height 9
click at [395, 190] on span "1" at bounding box center [395, 189] width 2 height 5
click at [397, 107] on span "button" at bounding box center [399, 106] width 4 height 4
click at [395, 140] on span "2" at bounding box center [395, 141] width 2 height 5
click at [396, 167] on button "1" at bounding box center [398, 165] width 14 height 9
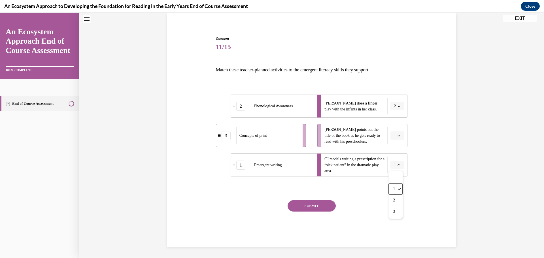
click at [397, 138] on button "button" at bounding box center [398, 136] width 14 height 9
click at [397, 181] on div "3" at bounding box center [397, 182] width 14 height 11
click at [304, 208] on button "SUBMIT" at bounding box center [312, 205] width 48 height 11
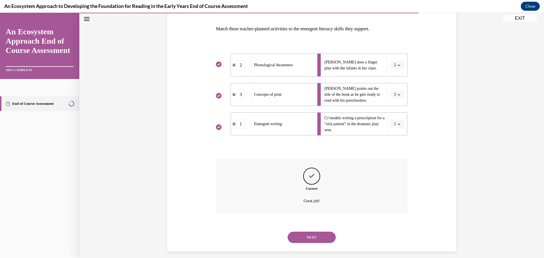
scroll to position [89, 0]
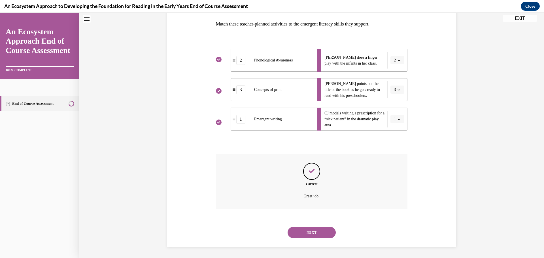
click at [302, 235] on button "NEXT" at bounding box center [312, 232] width 48 height 11
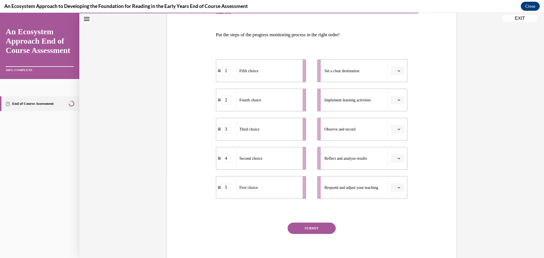
scroll to position [79, 0]
click at [400, 71] on icon "button" at bounding box center [399, 70] width 3 height 3
click at [399, 137] on div "5" at bounding box center [397, 139] width 14 height 11
click at [404, 99] on button "button" at bounding box center [398, 99] width 14 height 9
click at [400, 157] on div "4" at bounding box center [397, 157] width 14 height 11
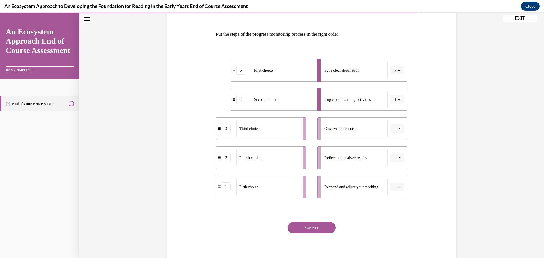
click at [396, 128] on span "Please select an option" at bounding box center [395, 129] width 2 height 6
click at [399, 175] on div "3" at bounding box center [397, 175] width 14 height 11
click at [398, 158] on icon "button" at bounding box center [399, 157] width 3 height 3
click at [399, 212] on div "4" at bounding box center [397, 215] width 14 height 11
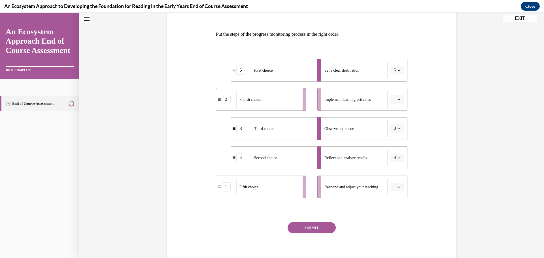
click at [399, 189] on button "button" at bounding box center [398, 187] width 14 height 9
click at [393, 165] on div "4" at bounding box center [397, 162] width 14 height 11
click at [396, 100] on span "Please select an option" at bounding box center [395, 100] width 2 height 6
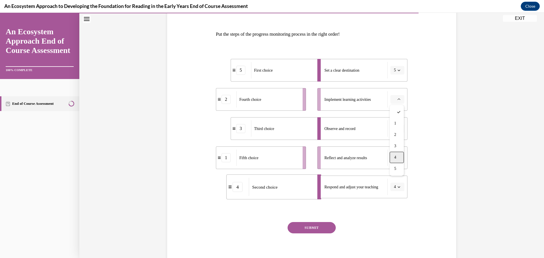
click at [396, 155] on span "4" at bounding box center [395, 157] width 2 height 5
click at [399, 158] on icon "button" at bounding box center [399, 157] width 3 height 3
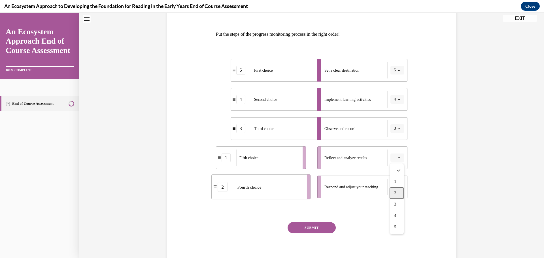
click at [399, 190] on div "2" at bounding box center [397, 193] width 14 height 11
click at [399, 188] on icon "button" at bounding box center [399, 187] width 3 height 3
click at [398, 127] on div "1" at bounding box center [397, 128] width 14 height 11
click at [320, 226] on button "SUBMIT" at bounding box center [312, 227] width 48 height 11
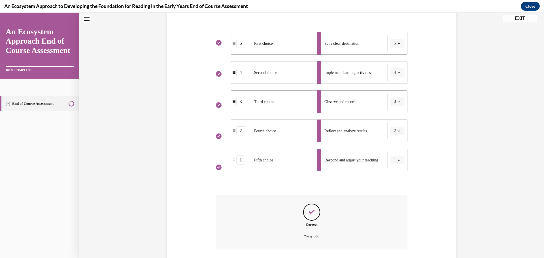
scroll to position [146, 0]
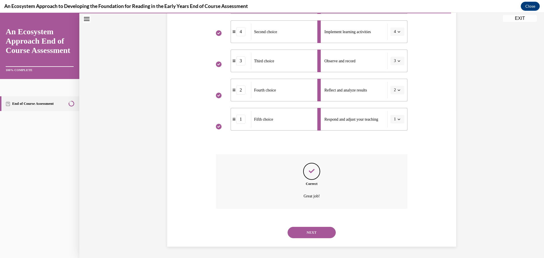
click at [313, 233] on button "NEXT" at bounding box center [312, 232] width 48 height 11
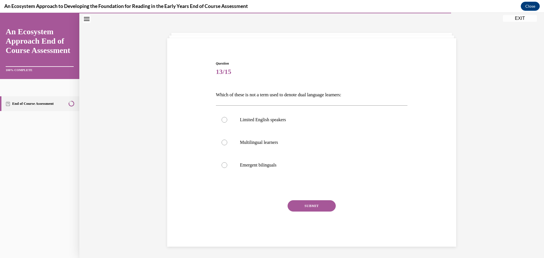
scroll to position [18, 0]
click at [230, 119] on label "Limited English speakers" at bounding box center [312, 120] width 192 height 23
click at [227, 119] on input "Limited English speakers" at bounding box center [225, 120] width 6 height 6
radio input "true"
click at [298, 202] on button "SUBMIT" at bounding box center [312, 205] width 48 height 11
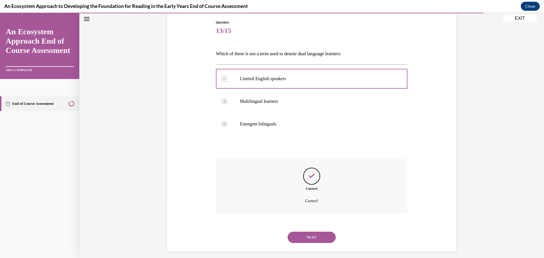
scroll to position [64, 0]
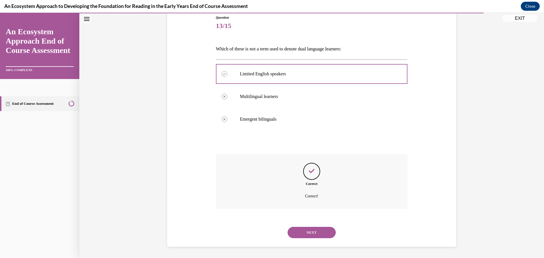
click at [312, 232] on button "NEXT" at bounding box center [312, 232] width 48 height 11
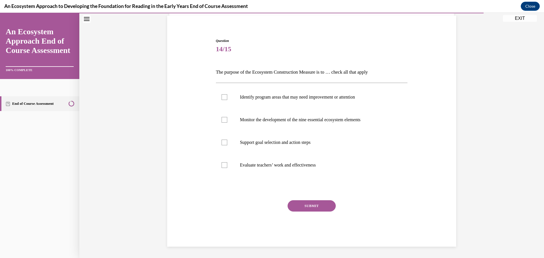
scroll to position [41, 0]
click at [222, 142] on div at bounding box center [225, 143] width 6 height 6
click at [222, 142] on input "Support goal selection and action steps" at bounding box center [225, 143] width 6 height 6
checkbox input "true"
click at [225, 117] on div at bounding box center [225, 120] width 6 height 6
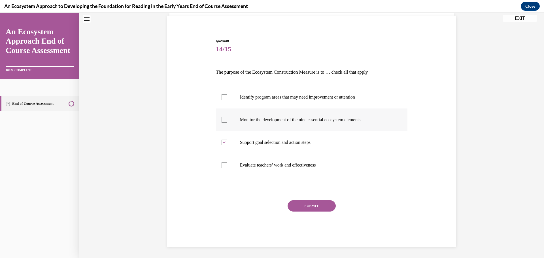
click at [225, 117] on input "Monitor the development of the nine essential ecosystem elements" at bounding box center [225, 120] width 6 height 6
checkbox input "true"
click at [224, 101] on label "Identify program areas that may need improvement or attention" at bounding box center [312, 97] width 192 height 23
click at [224, 100] on input "Identify program areas that may need improvement or attention" at bounding box center [225, 97] width 6 height 6
checkbox input "true"
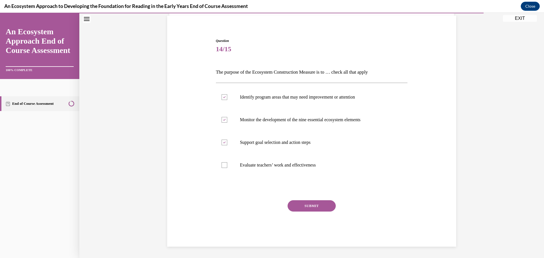
click at [297, 203] on button "SUBMIT" at bounding box center [312, 205] width 48 height 11
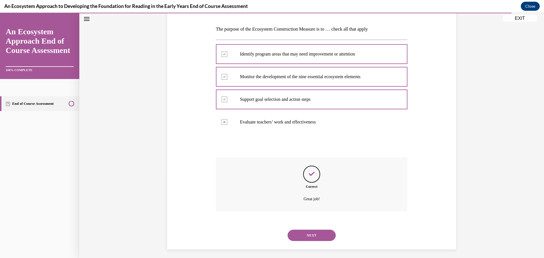
scroll to position [86, 0]
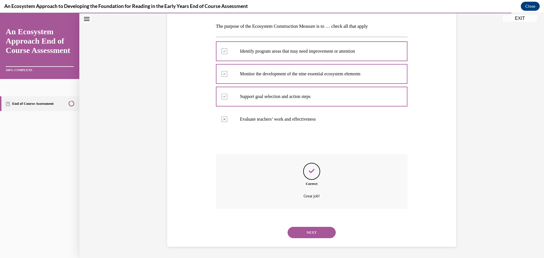
click at [306, 233] on button "NEXT" at bounding box center [312, 232] width 48 height 11
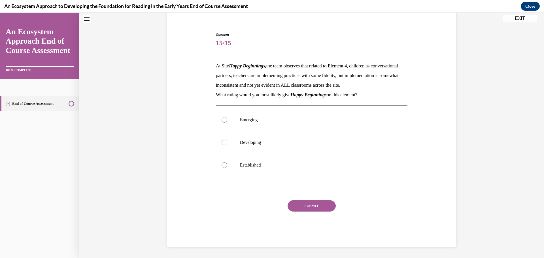
scroll to position [56, 0]
click at [232, 143] on label "Developing" at bounding box center [312, 142] width 192 height 23
click at [227, 143] on input "Developing" at bounding box center [225, 143] width 6 height 6
radio input "true"
click at [295, 207] on button "SUBMIT" at bounding box center [312, 205] width 48 height 11
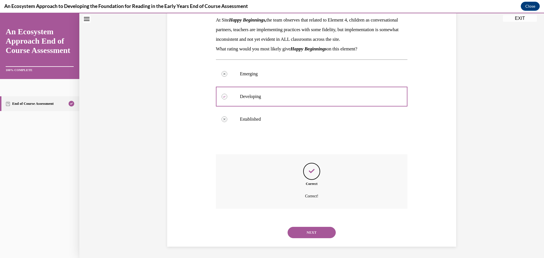
scroll to position [102, 0]
click at [307, 234] on button "NEXT" at bounding box center [312, 232] width 48 height 11
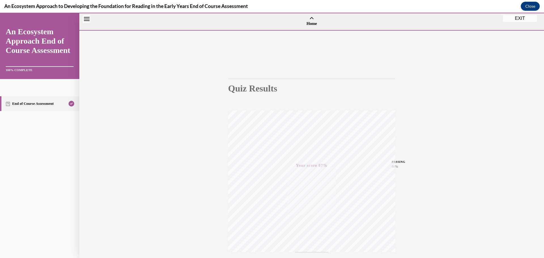
scroll to position [45, 0]
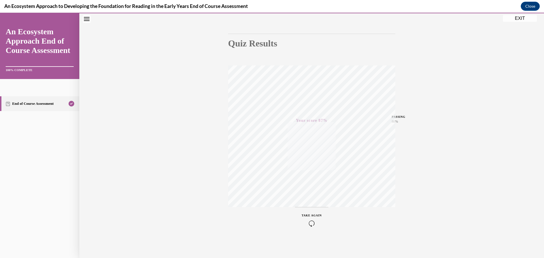
click at [515, 18] on button "EXIT" at bounding box center [520, 18] width 34 height 7
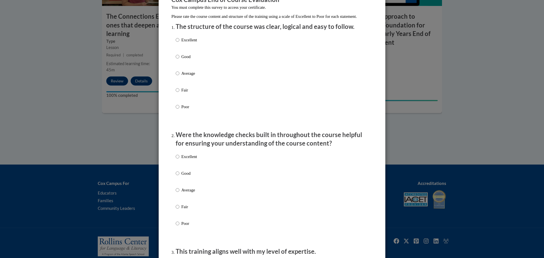
scroll to position [58, 0]
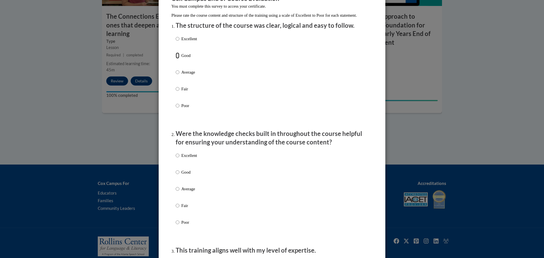
click at [178, 59] on input "Good" at bounding box center [178, 55] width 4 height 6
radio input "true"
click at [180, 178] on label "Good" at bounding box center [186, 176] width 21 height 15
click at [179, 175] on input "Good" at bounding box center [178, 172] width 4 height 6
radio input "true"
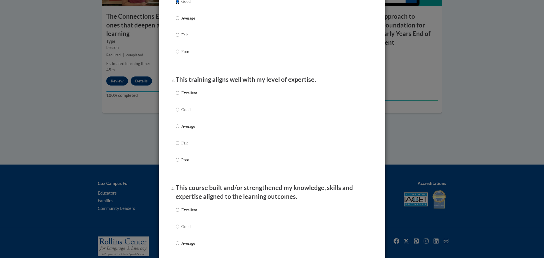
scroll to position [231, 0]
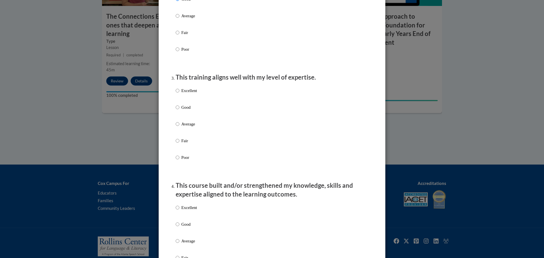
click at [180, 119] on label "Good" at bounding box center [186, 111] width 21 height 15
click at [179, 111] on input "Good" at bounding box center [178, 107] width 4 height 6
radio input "true"
click at [189, 228] on p "Good" at bounding box center [189, 224] width 16 height 6
click at [179, 228] on input "Good" at bounding box center [178, 224] width 4 height 6
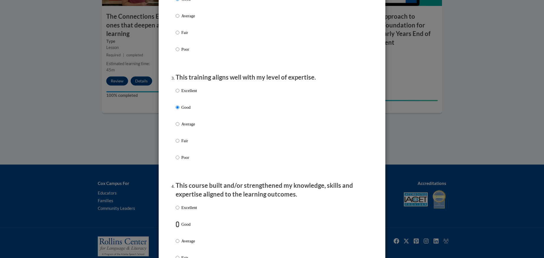
radio input "true"
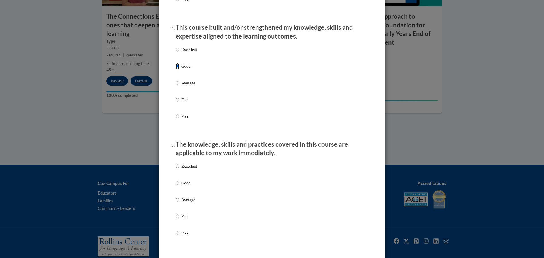
scroll to position [399, 0]
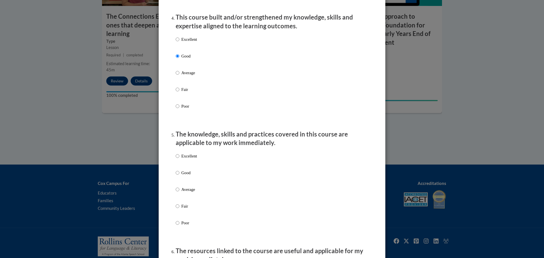
click at [182, 176] on p "Good" at bounding box center [189, 173] width 16 height 6
click at [179, 176] on input "Good" at bounding box center [178, 173] width 4 height 6
radio input "true"
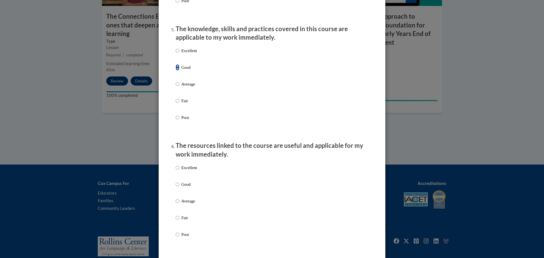
scroll to position [502, 0]
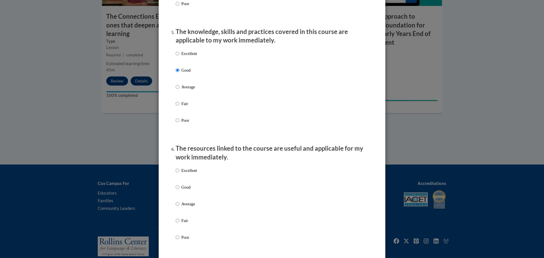
click at [179, 197] on label "Good" at bounding box center [186, 191] width 21 height 15
click at [179, 191] on input "Good" at bounding box center [178, 187] width 4 height 6
radio input "true"
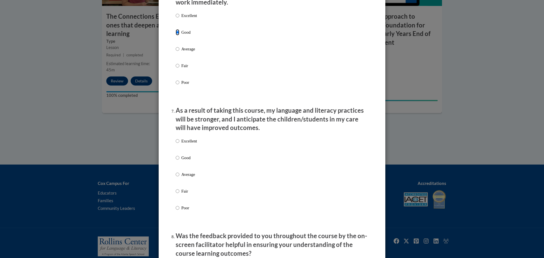
scroll to position [658, 0]
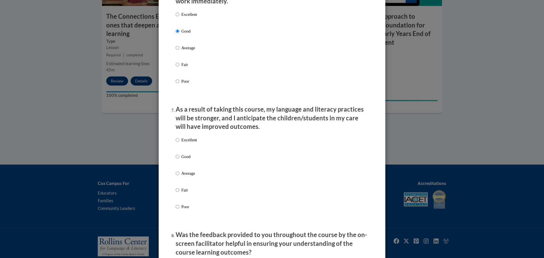
click at [185, 160] on p "Good" at bounding box center [189, 157] width 16 height 6
click at [179, 160] on input "Good" at bounding box center [178, 157] width 4 height 6
radio input "true"
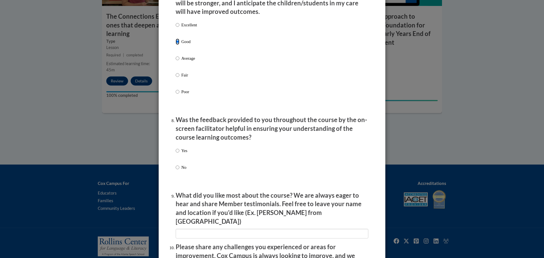
scroll to position [774, 0]
click at [183, 153] on p "Yes" at bounding box center [184, 150] width 6 height 6
click at [179, 153] on input "Yes" at bounding box center [178, 150] width 4 height 6
radio input "true"
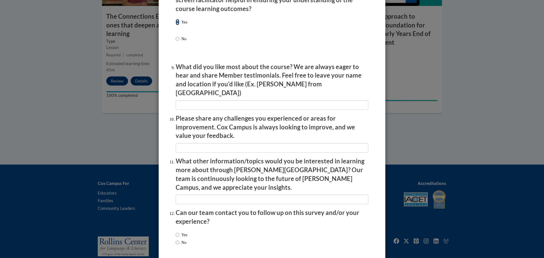
scroll to position [900, 0]
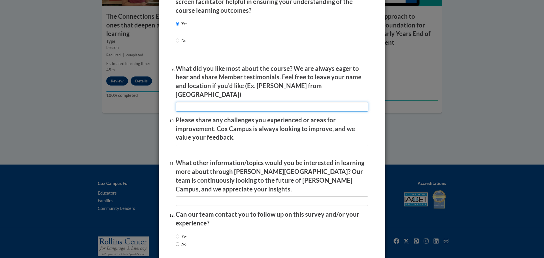
click at [198, 103] on input "textbox" at bounding box center [272, 107] width 193 height 10
type input "I learned alot from this course on how to the role of a classroom is"
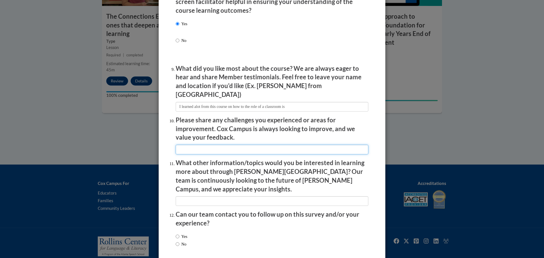
click at [251, 145] on input "textbox" at bounding box center [272, 150] width 193 height 10
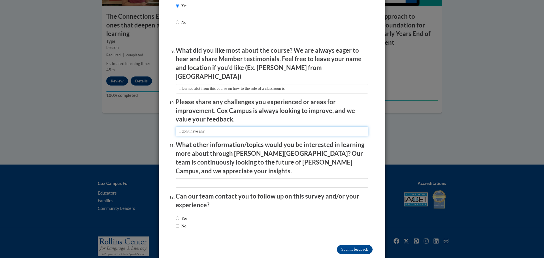
scroll to position [920, 0]
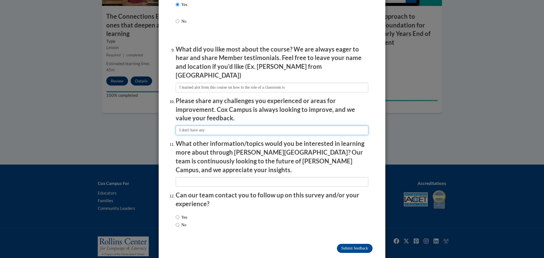
type input "I don't have any"
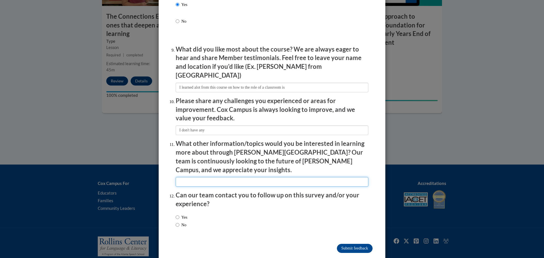
click at [217, 177] on input "textbox" at bounding box center [272, 182] width 193 height 10
type input "n/a"
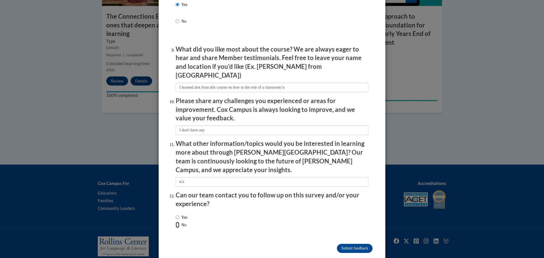
click at [179, 222] on input "No" at bounding box center [178, 225] width 4 height 6
radio input "true"
click at [181, 214] on label "Yes" at bounding box center [182, 217] width 12 height 6
click at [179, 214] on input "Yes" at bounding box center [178, 217] width 4 height 6
radio input "true"
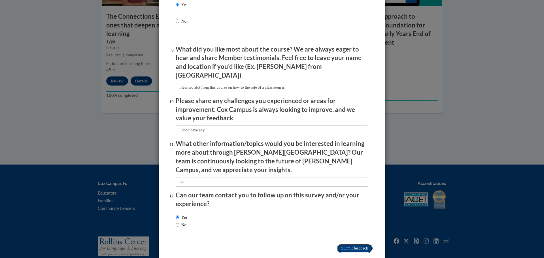
click at [343, 244] on input "Submit feedback" at bounding box center [355, 248] width 36 height 9
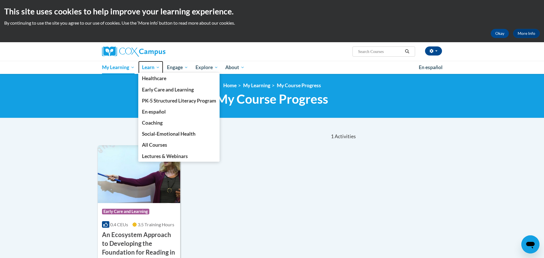
click at [158, 67] on span "Learn" at bounding box center [151, 67] width 18 height 7
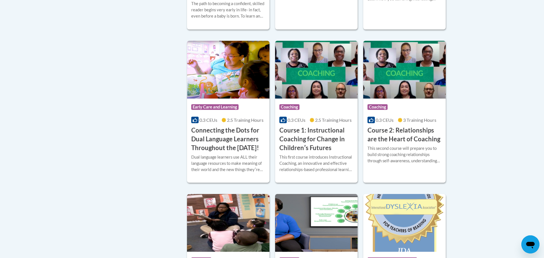
scroll to position [272, 0]
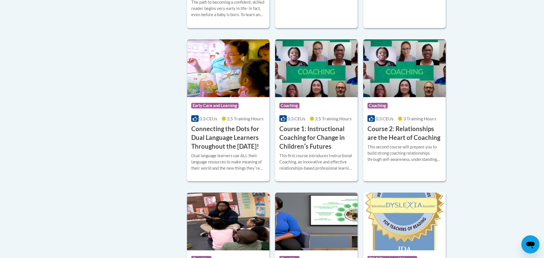
click at [305, 76] on img at bounding box center [316, 68] width 83 height 58
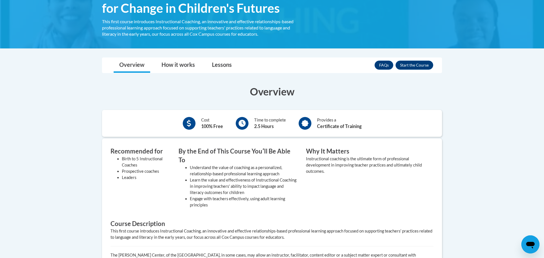
scroll to position [115, 0]
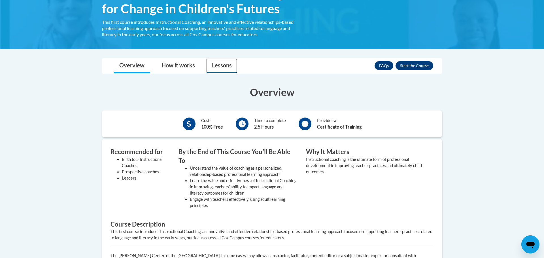
click at [223, 67] on link "Lessons" at bounding box center [221, 65] width 31 height 15
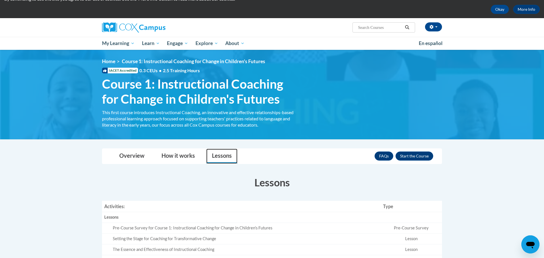
scroll to position [0, 0]
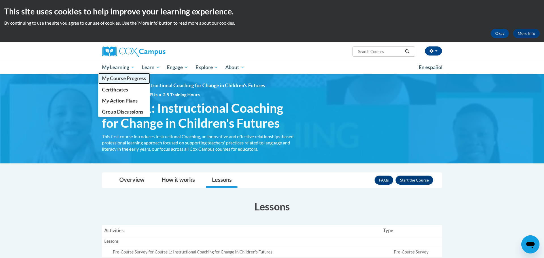
click at [119, 81] on span "My Course Progress" at bounding box center [124, 78] width 44 height 6
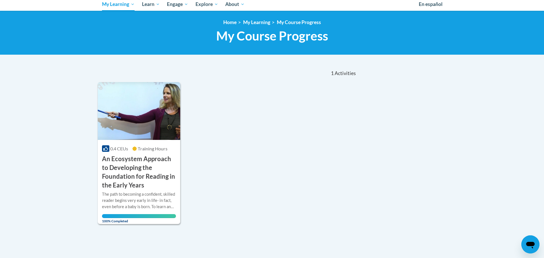
scroll to position [64, 0]
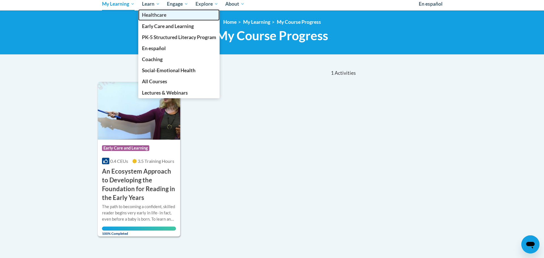
click span "Healthcare"
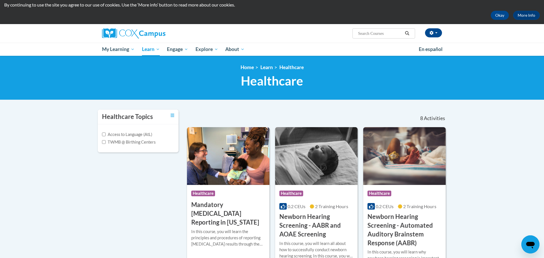
scroll to position [19, 0]
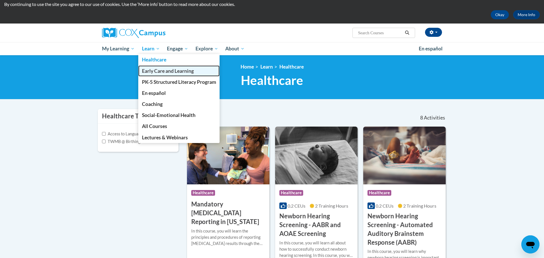
click at [155, 71] on span "Early Care and Learning" at bounding box center [168, 71] width 52 height 6
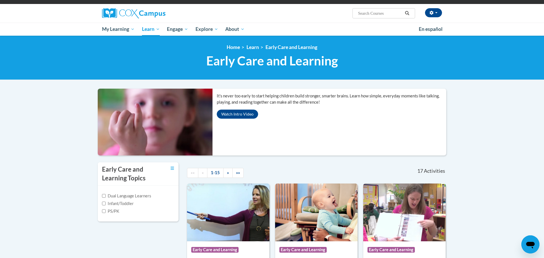
scroll to position [38, 0]
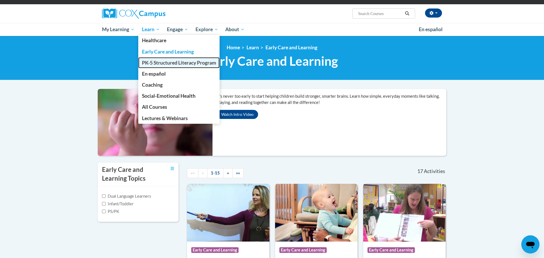
click at [158, 63] on span "PK-5 Structured Literacy Program" at bounding box center [179, 63] width 74 height 6
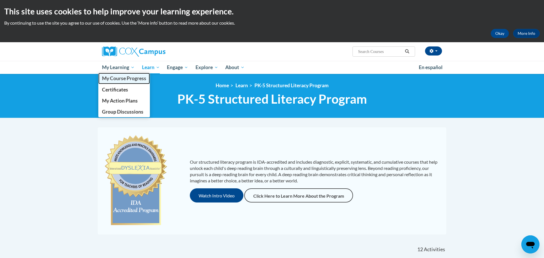
click at [119, 80] on span "My Course Progress" at bounding box center [124, 78] width 44 height 6
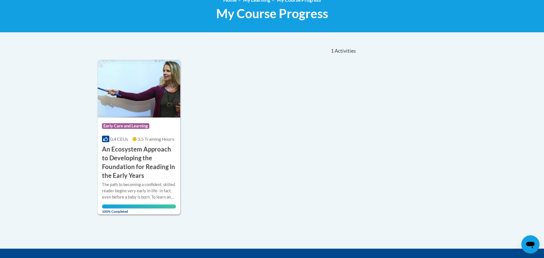
scroll to position [87, 0]
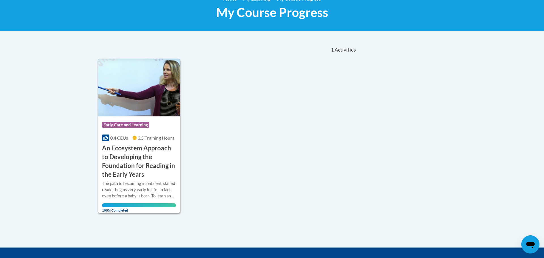
click at [163, 111] on img at bounding box center [139, 88] width 83 height 58
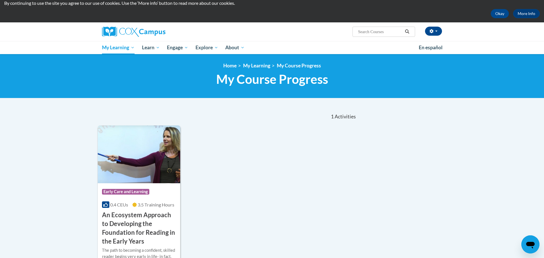
scroll to position [19, 0]
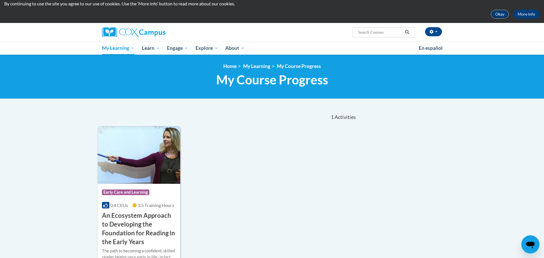
click at [498, 13] on button "Okay" at bounding box center [500, 14] width 18 height 9
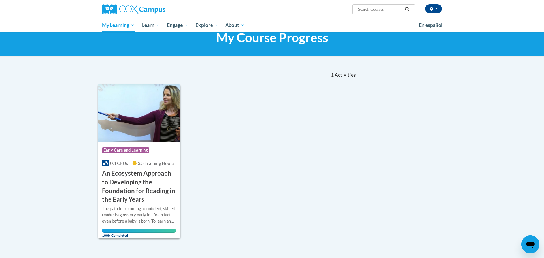
scroll to position [0, 0]
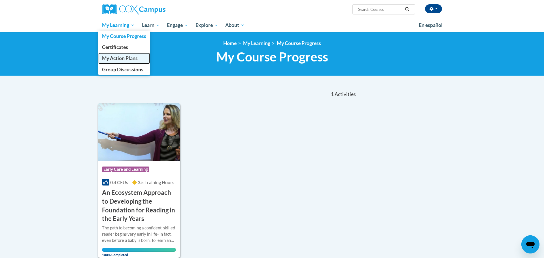
click at [116, 60] on span "My Action Plans" at bounding box center [120, 58] width 36 height 6
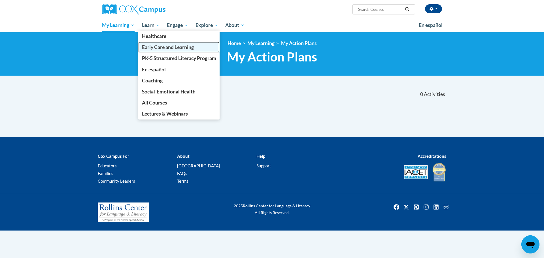
click at [158, 46] on span "Early Care and Learning" at bounding box center [168, 47] width 52 height 6
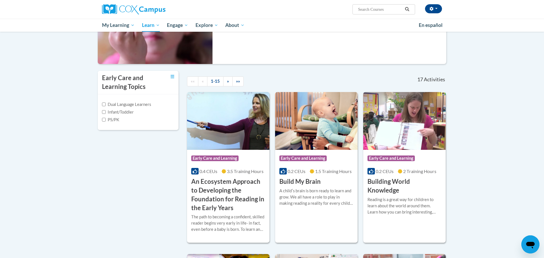
scroll to position [89, 0]
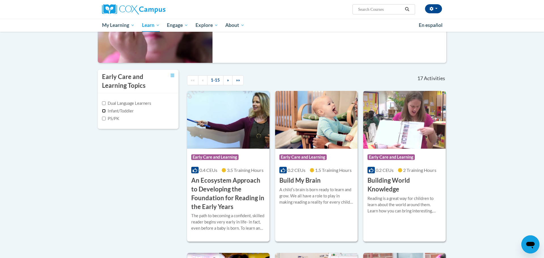
click at [104, 112] on input "Infant/Toddler" at bounding box center [104, 111] width 4 height 4
checkbox input "true"
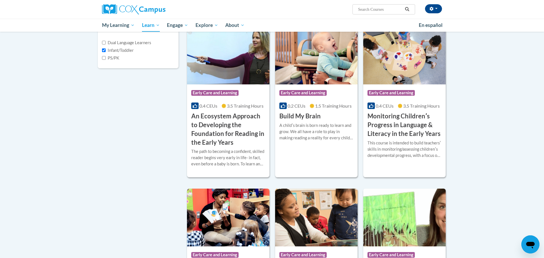
scroll to position [149, 0]
